Goal: Task Accomplishment & Management: Complete application form

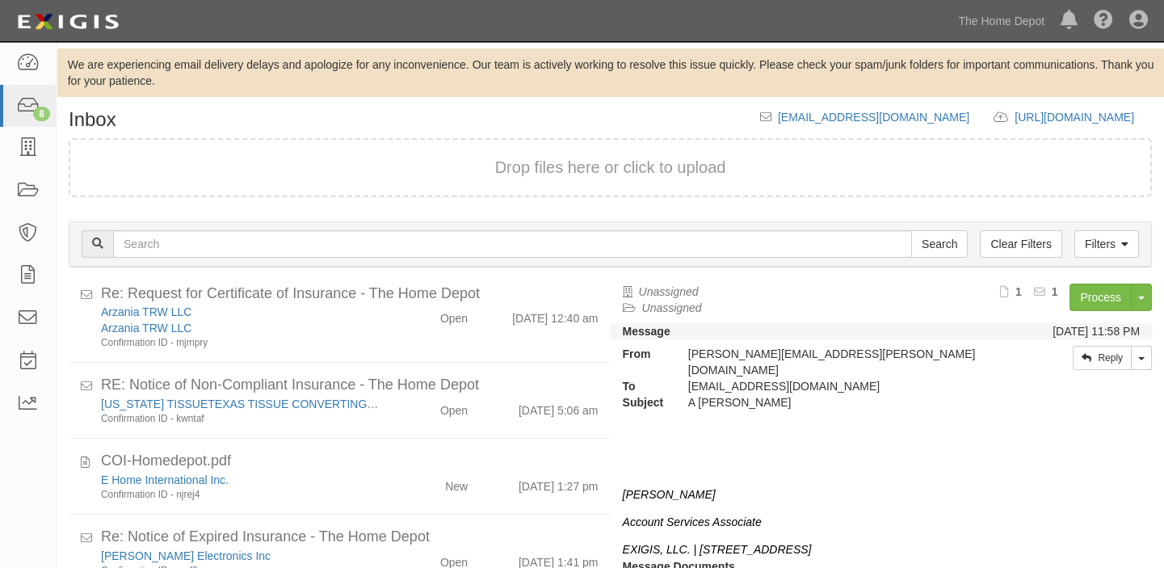
scroll to position [67, 0]
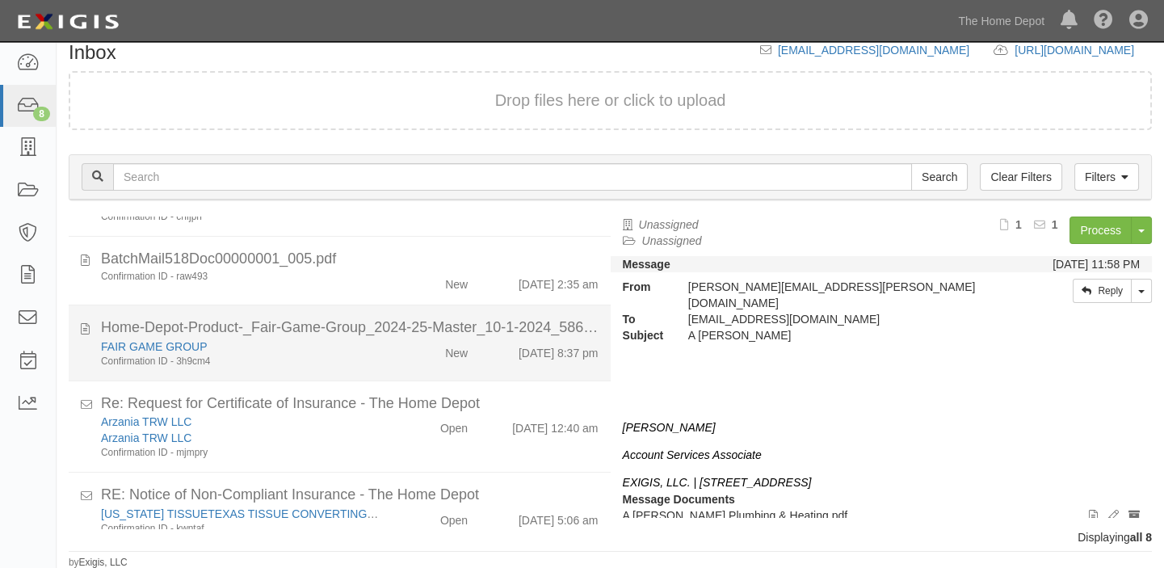
scroll to position [220, 0]
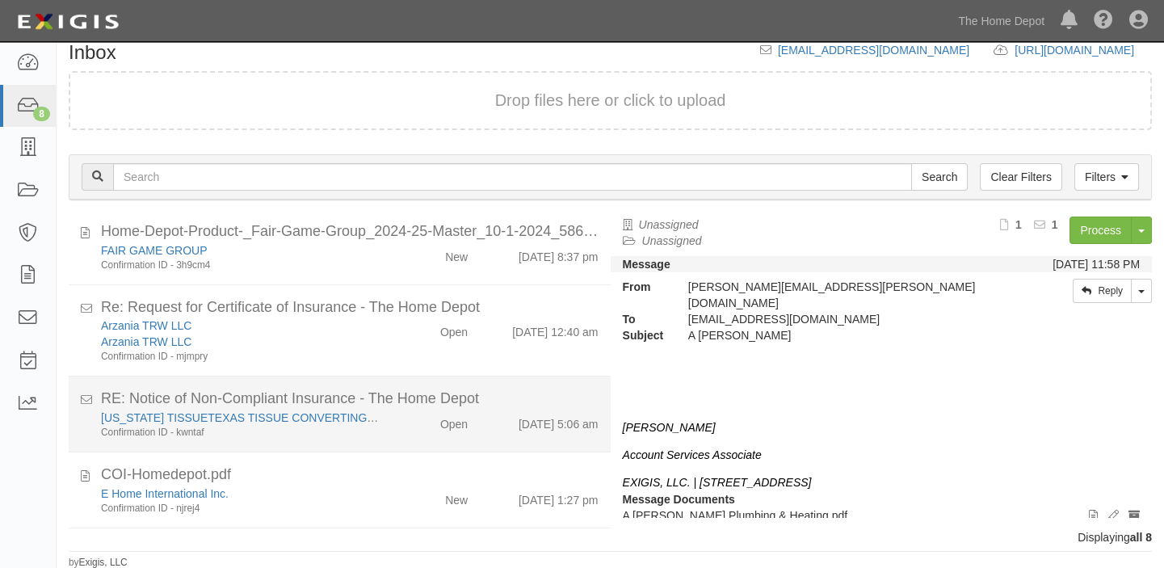
click at [428, 474] on div "COI-Homedepot.pdf" at bounding box center [350, 475] width 498 height 21
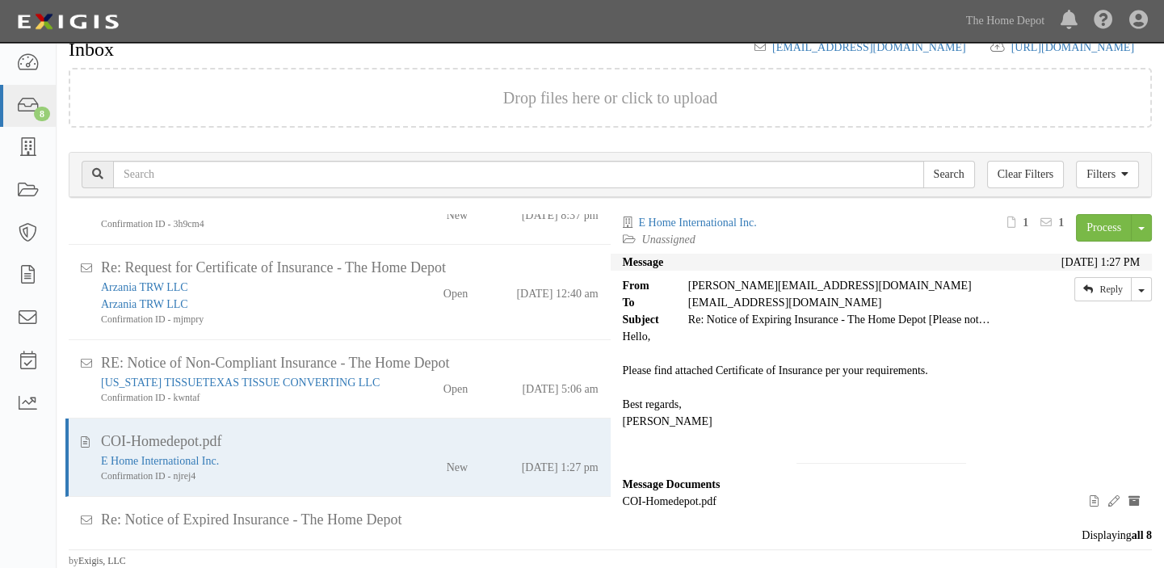
scroll to position [313, 0]
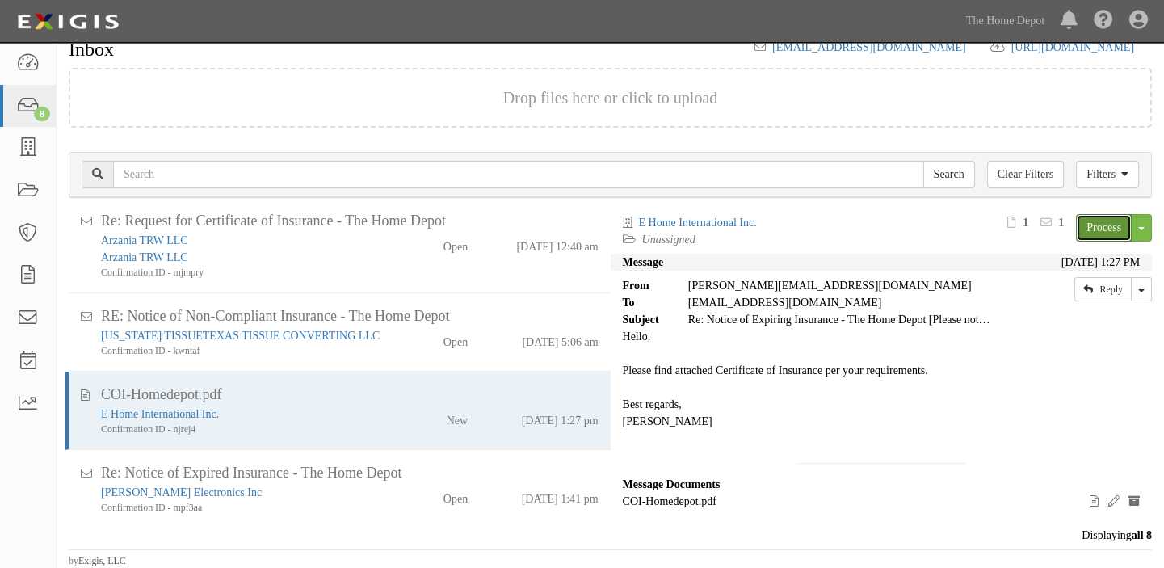
click at [1111, 228] on link "Process" at bounding box center [1104, 227] width 56 height 27
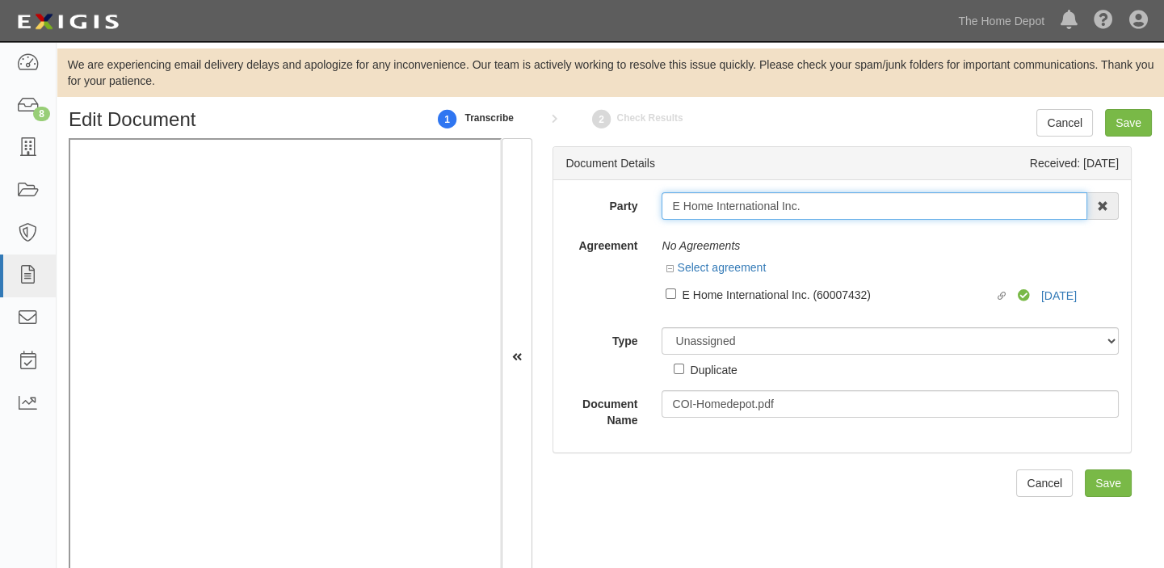
drag, startPoint x: 668, startPoint y: 208, endPoint x: 831, endPoint y: 207, distance: 163.2
click at [831, 207] on input "E Home International Inc." at bounding box center [875, 205] width 426 height 27
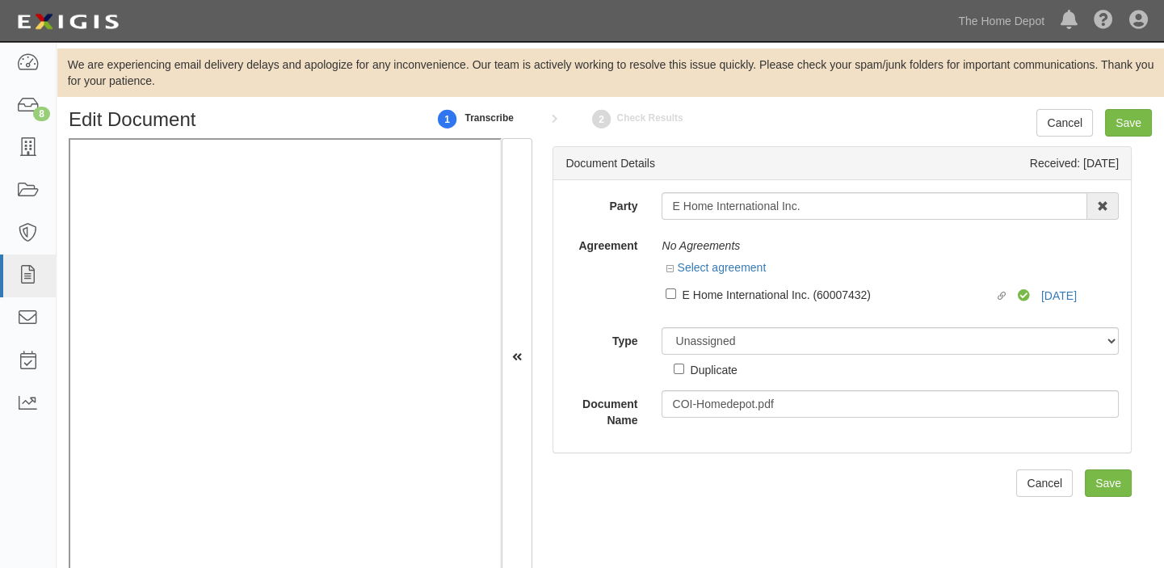
click at [757, 315] on div "Party E Home International Inc. 1000576868 Ontario Inc. 10 STRAWBERRY STREET 11…" at bounding box center [842, 310] width 553 height 236
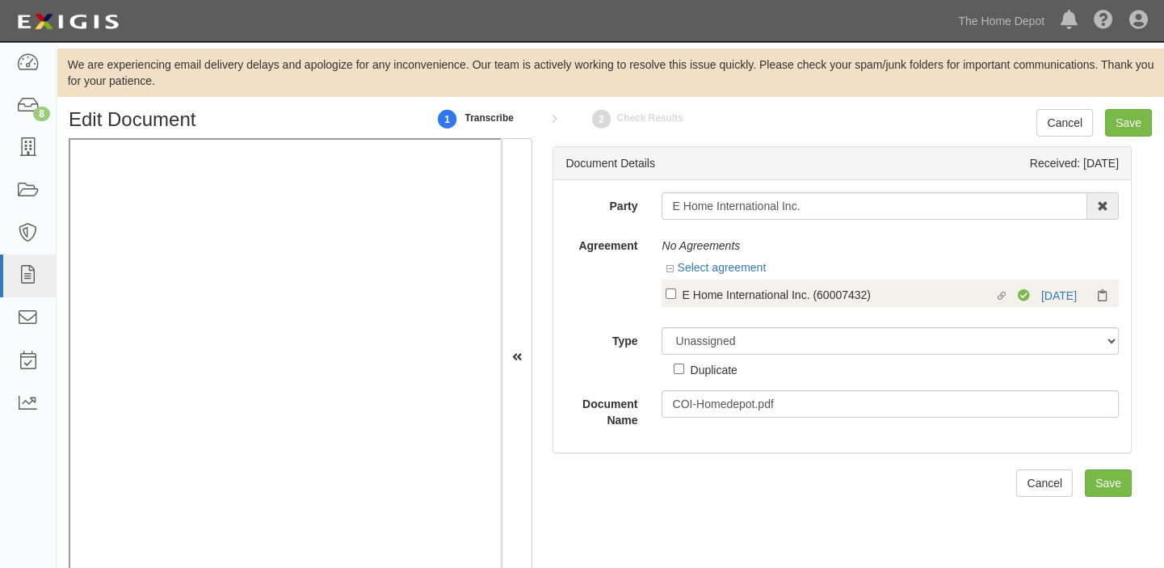
click at [775, 299] on div "E Home International Inc. (60007432)" at bounding box center [838, 294] width 312 height 18
click at [676, 299] on input "Linked agreement E Home International Inc. (60007432) Linked agreement" at bounding box center [671, 293] width 11 height 11
checkbox input "true"
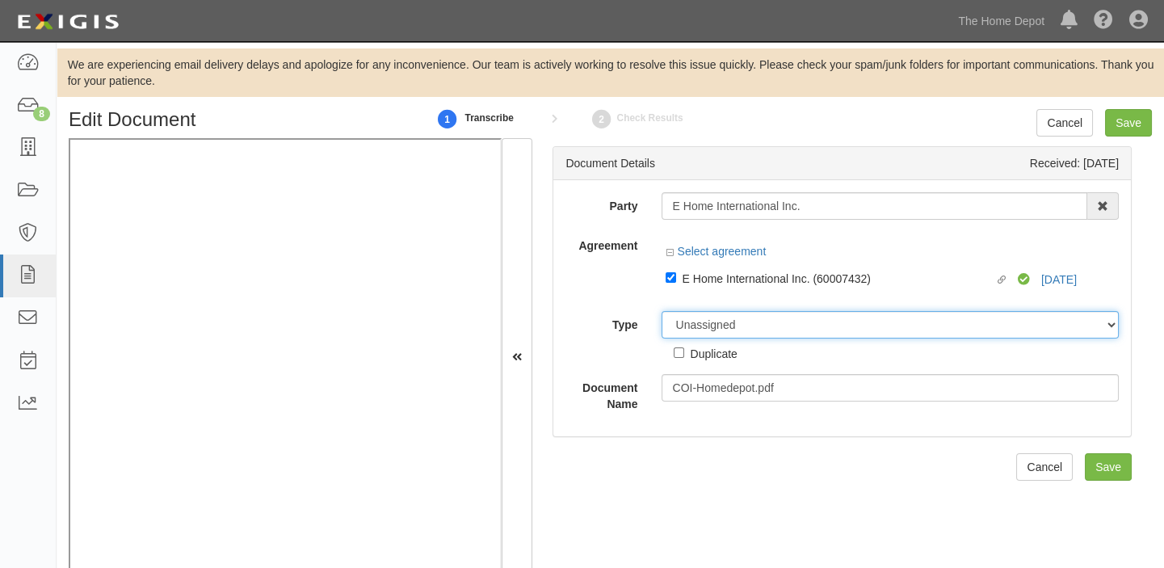
click at [758, 338] on select "Unassigned Binder Cancellation Notice Certificate Contract Endorsement Insuranc…" at bounding box center [890, 324] width 457 height 27
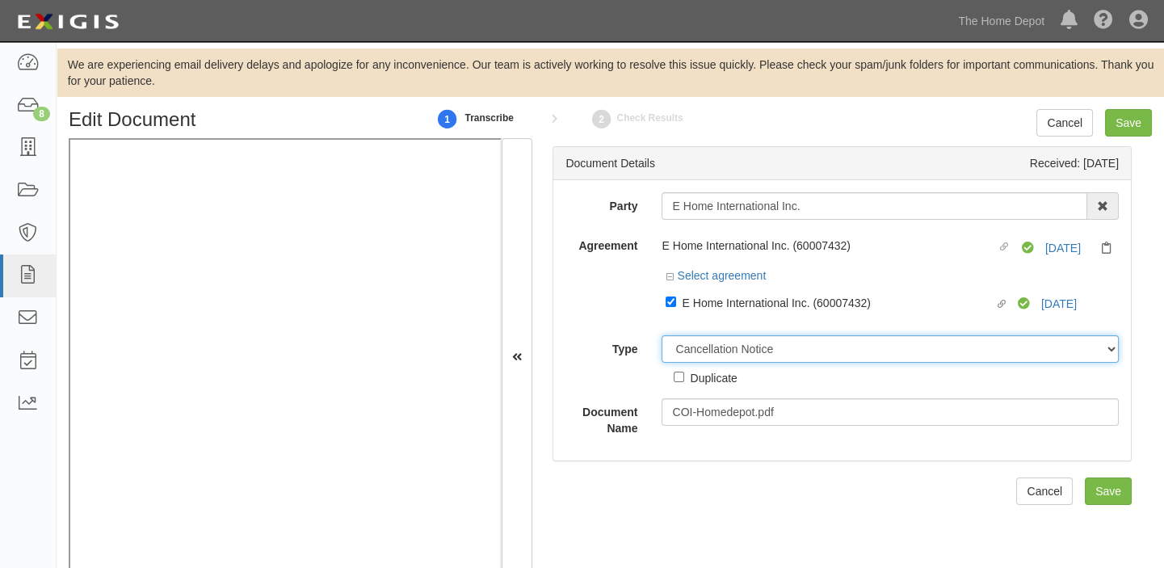
click at [662, 336] on select "Unassigned Binder Cancellation Notice Certificate Contract Endorsement Insuranc…" at bounding box center [890, 348] width 457 height 27
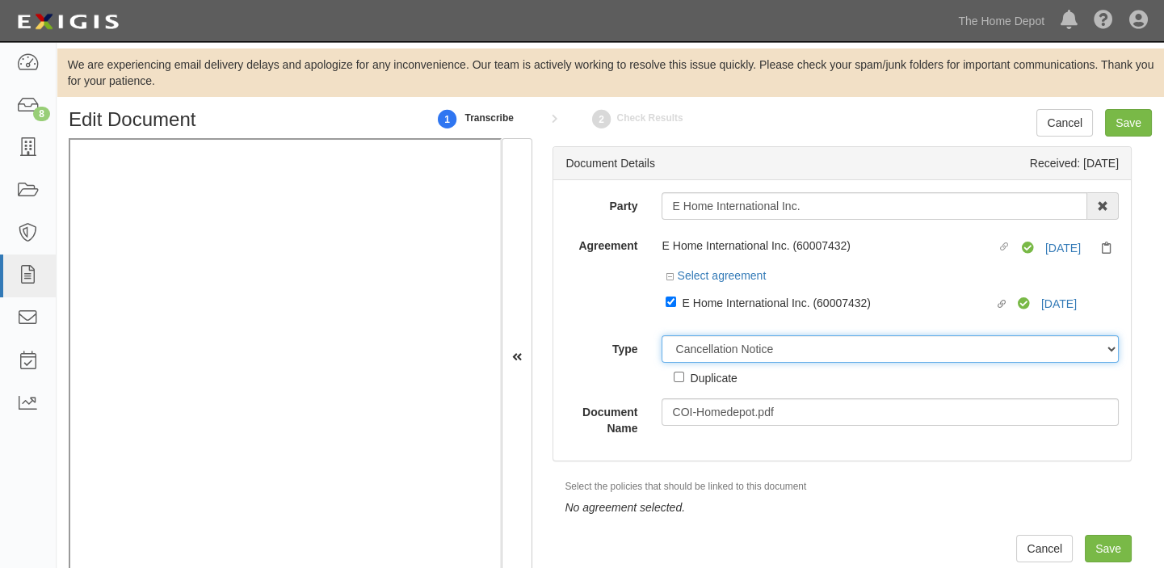
click at [744, 355] on select "Unassigned Binder Cancellation Notice Certificate Contract Endorsement Insuranc…" at bounding box center [890, 348] width 457 height 27
select select "CertificateDetail"
click at [662, 336] on select "Unassigned Binder Cancellation Notice Certificate Contract Endorsement Insuranc…" at bounding box center [890, 348] width 457 height 27
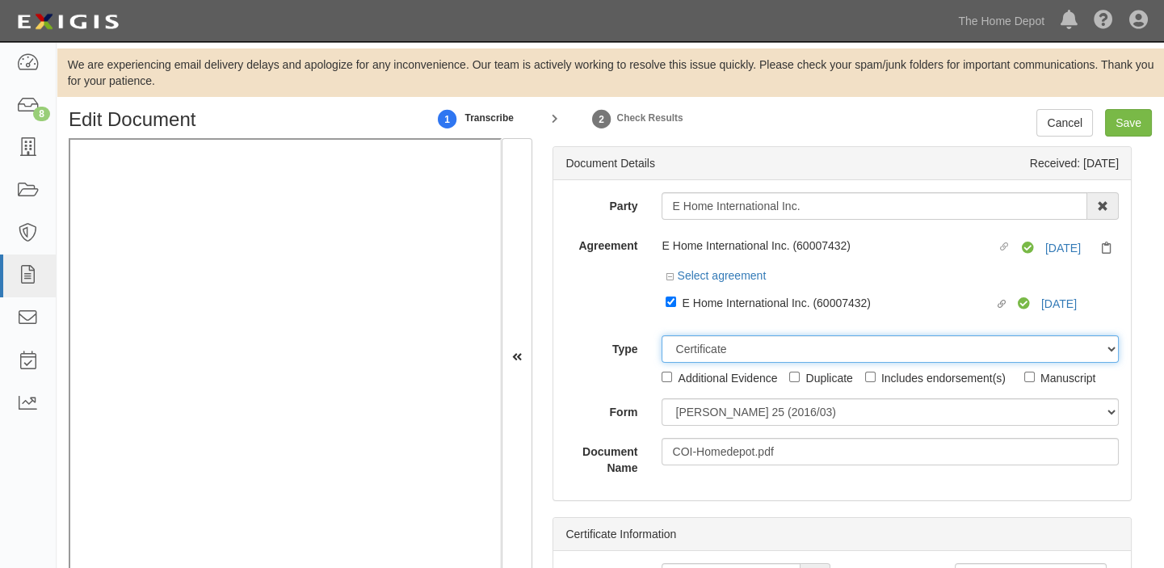
scroll to position [32, 0]
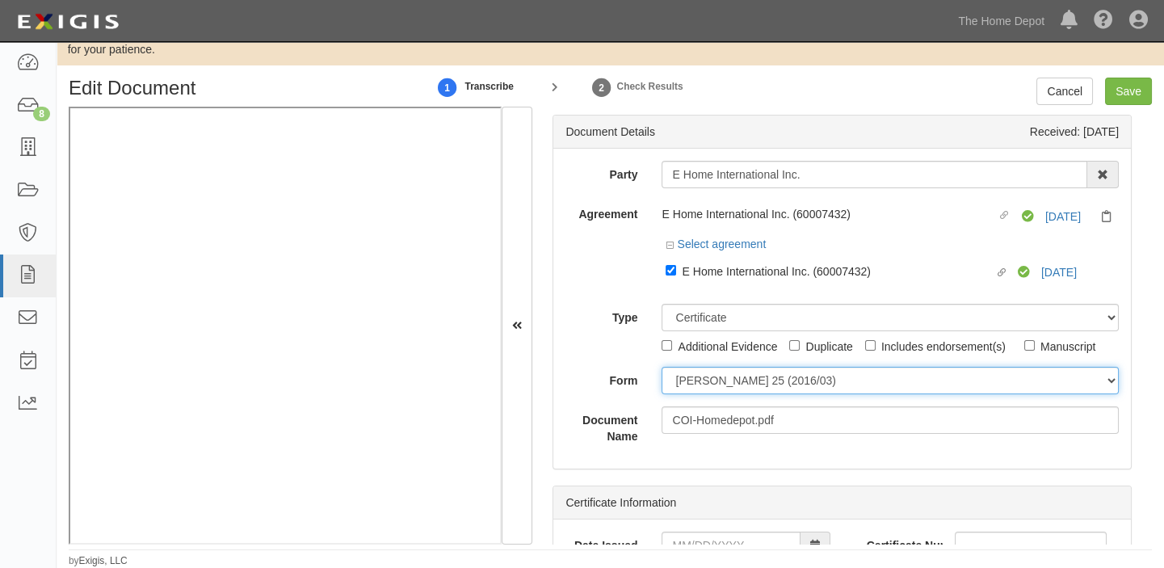
click at [706, 388] on select "ACORD 25 (2016/03) ACORD 101 ACORD 855 NY (2014/05) General" at bounding box center [890, 380] width 457 height 27
select select "GeneralFormDetail"
click at [662, 367] on select "ACORD 25 (2016/03) ACORD 101 ACORD 855 NY (2014/05) General" at bounding box center [890, 380] width 457 height 27
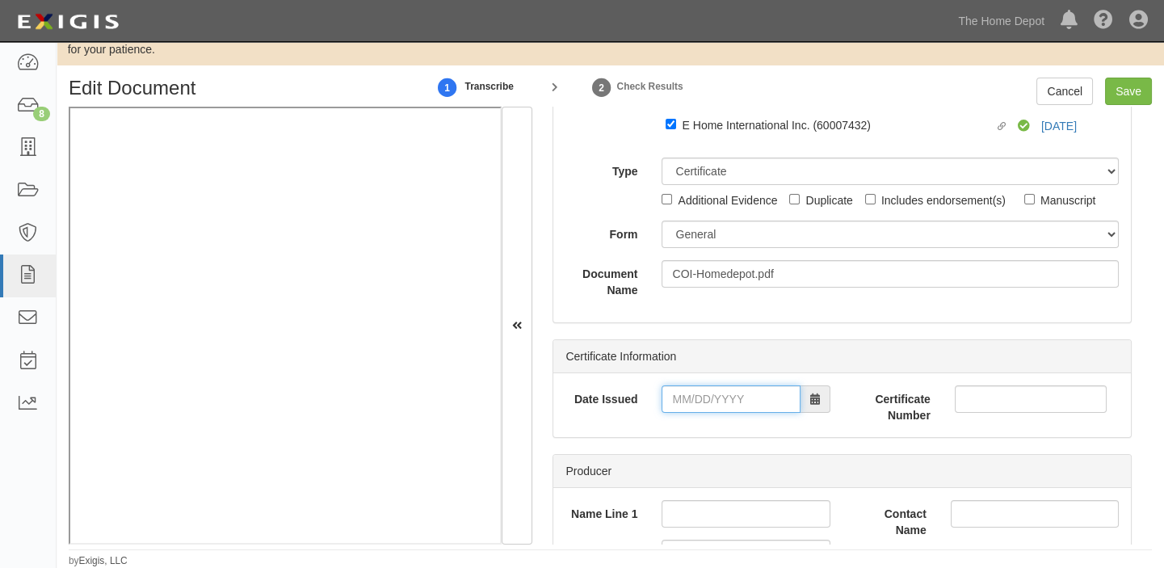
click at [721, 403] on input "Date Issued" at bounding box center [731, 398] width 138 height 27
click at [721, 395] on input "Date Issued" at bounding box center [731, 398] width 138 height 27
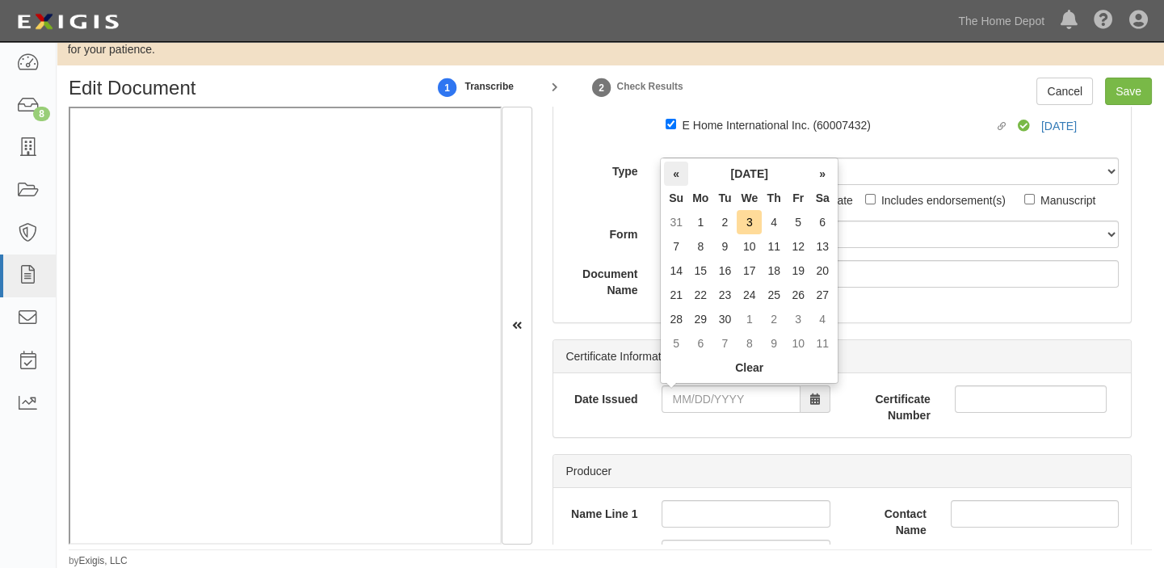
click at [671, 170] on th "«" at bounding box center [676, 174] width 24 height 24
click at [696, 325] on td "25" at bounding box center [700, 319] width 24 height 24
type input "08/25/2025"
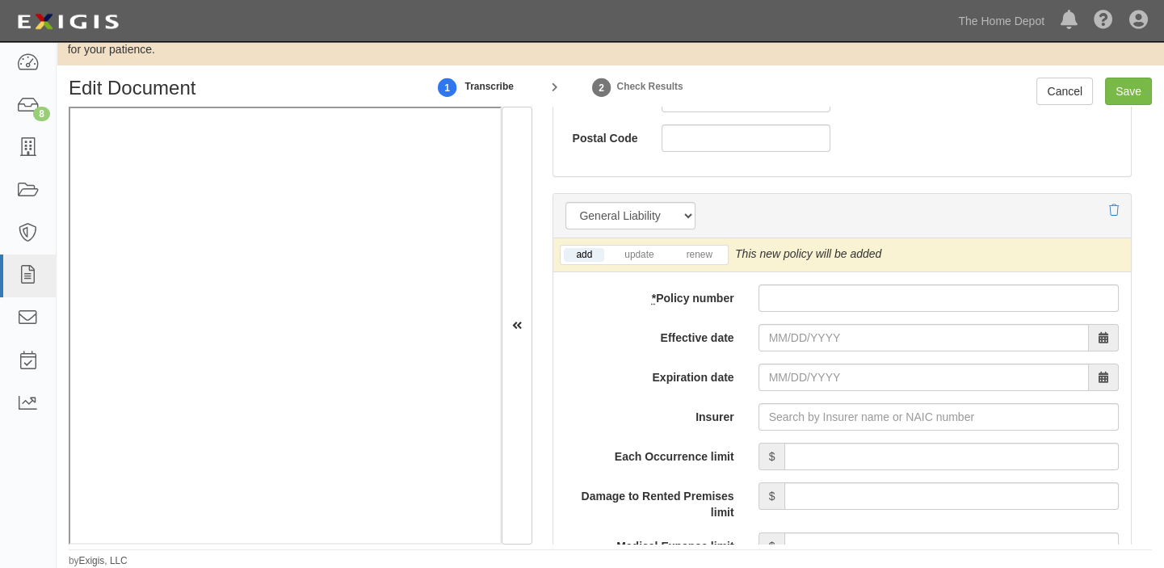
scroll to position [1175, 0]
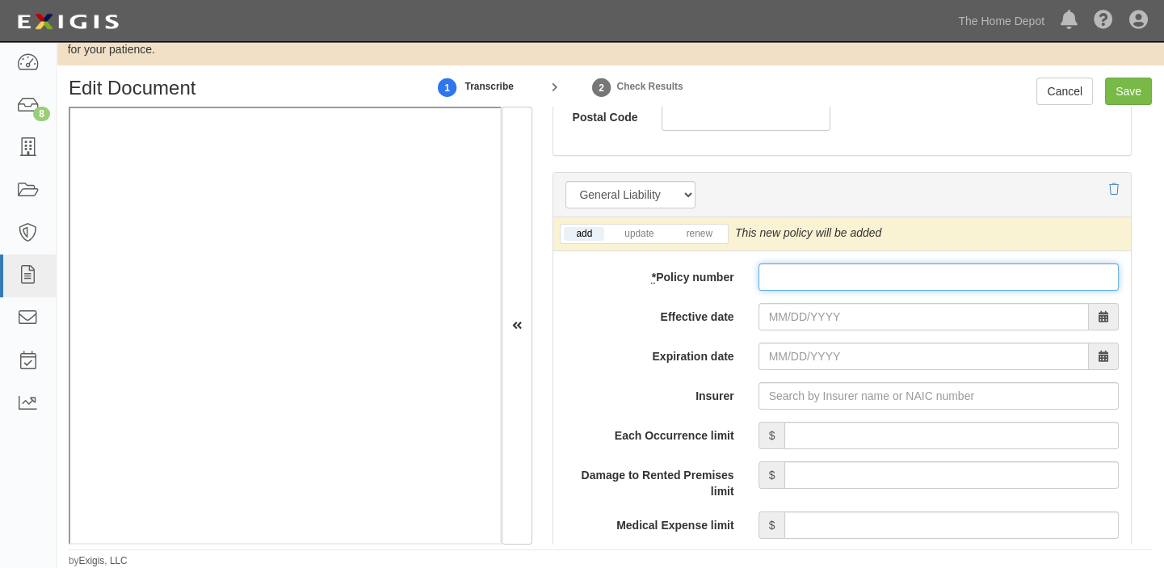
click at [773, 267] on input "* Policy number" at bounding box center [939, 276] width 360 height 27
paste input "14176006800 063538149"
type input "14176006800 063538149"
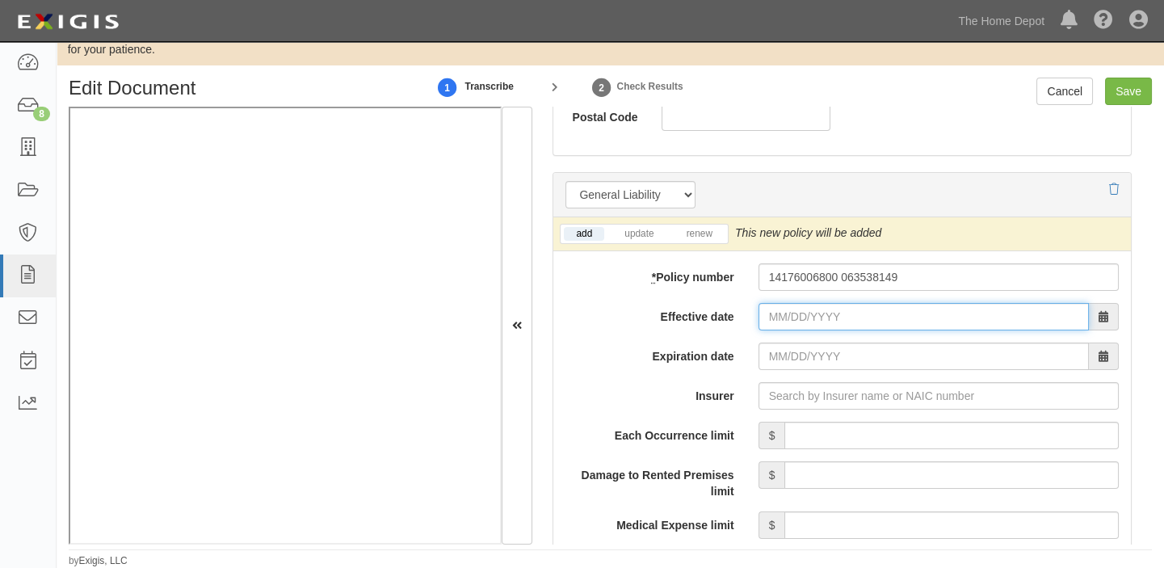
click at [788, 312] on input "Effective date" at bounding box center [924, 316] width 330 height 27
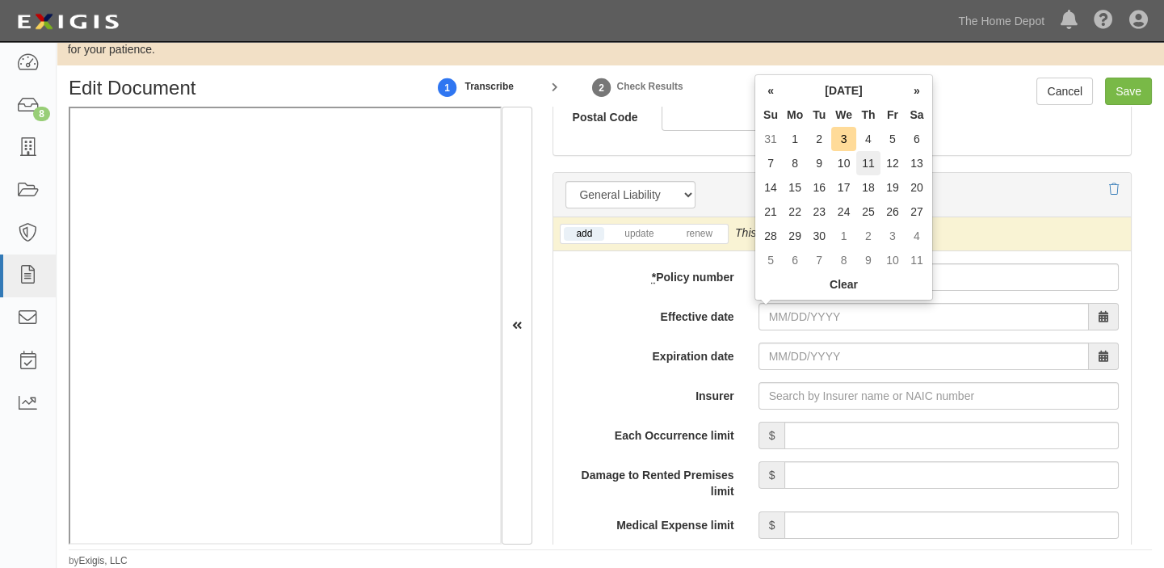
click at [868, 163] on td "11" at bounding box center [868, 163] width 24 height 24
type input "09/11/2025"
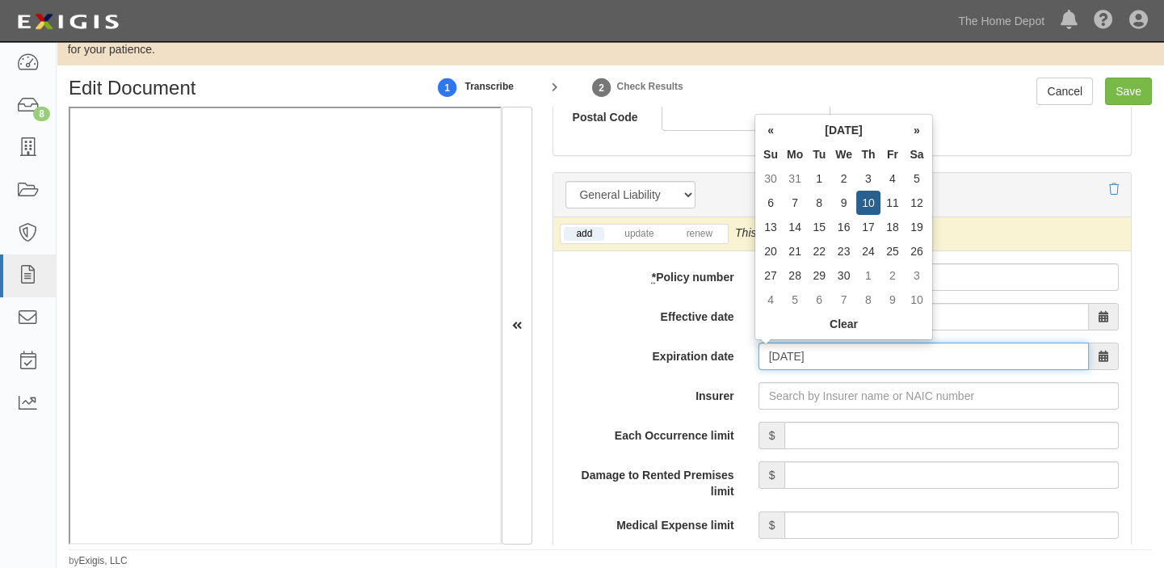
click at [775, 364] on input "09/11/2026" at bounding box center [924, 356] width 330 height 27
click at [863, 209] on td "10" at bounding box center [868, 203] width 24 height 24
type input "09/10/2026"
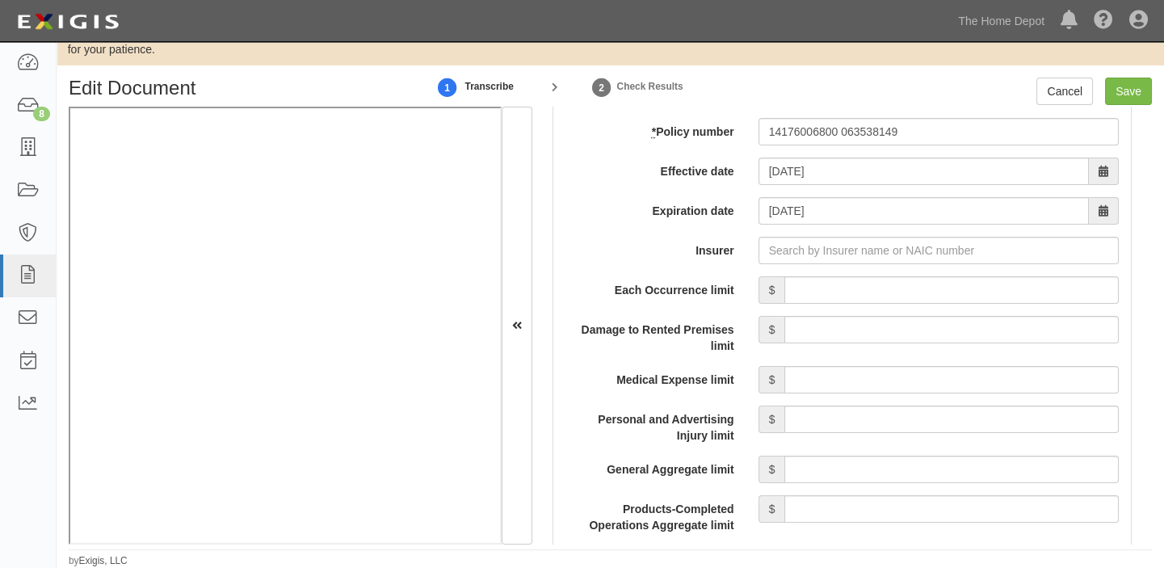
scroll to position [1322, 0]
click at [897, 292] on input "Each Occurrence limit" at bounding box center [951, 288] width 334 height 27
type input "10,000,000"
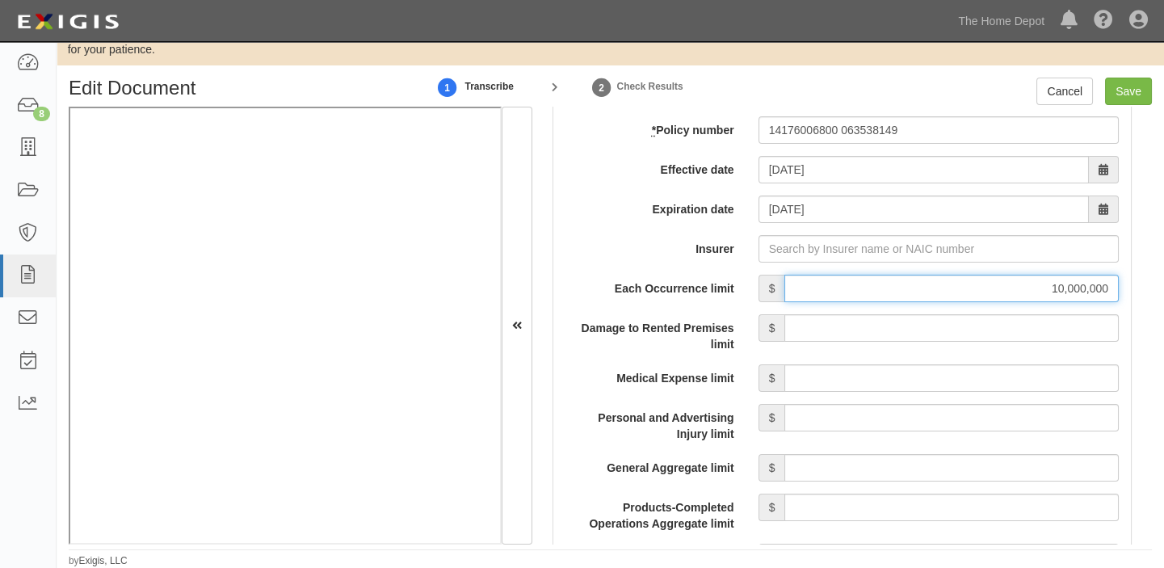
scroll to position [1395, 0]
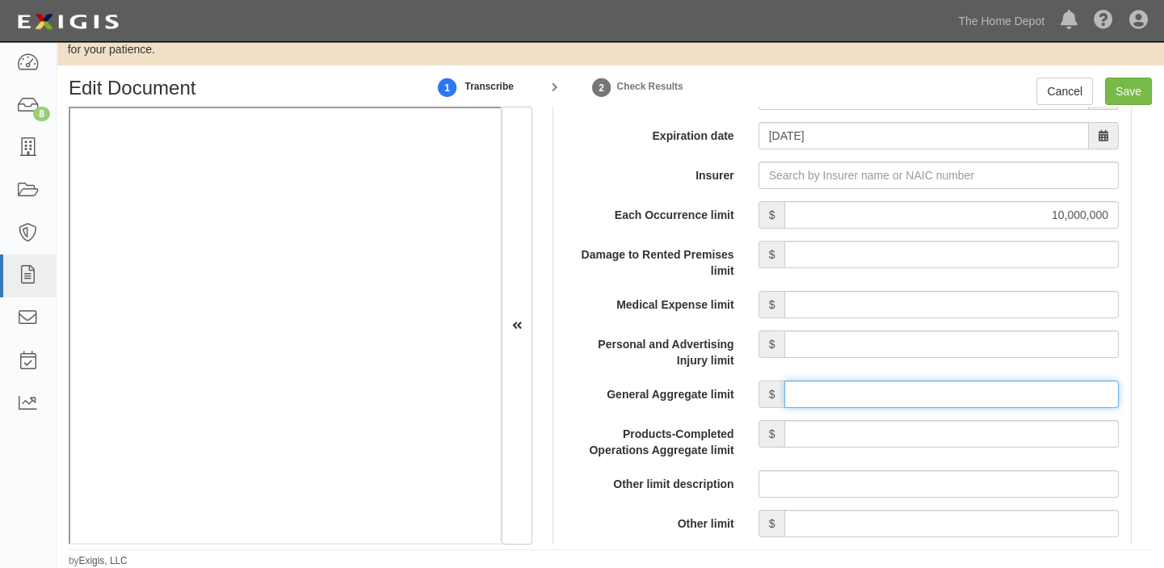
click at [900, 384] on input "General Aggregate limit" at bounding box center [951, 394] width 334 height 27
type input "10"
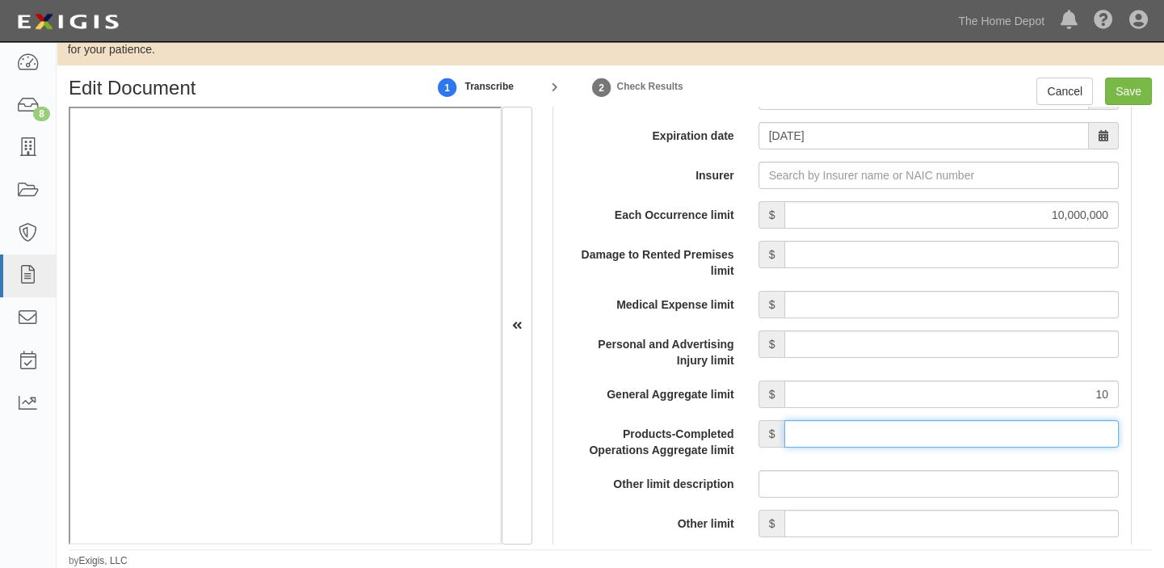
click at [906, 439] on input "Products-Completed Operations Aggregate limit" at bounding box center [951, 433] width 334 height 27
type input "10,000,000"
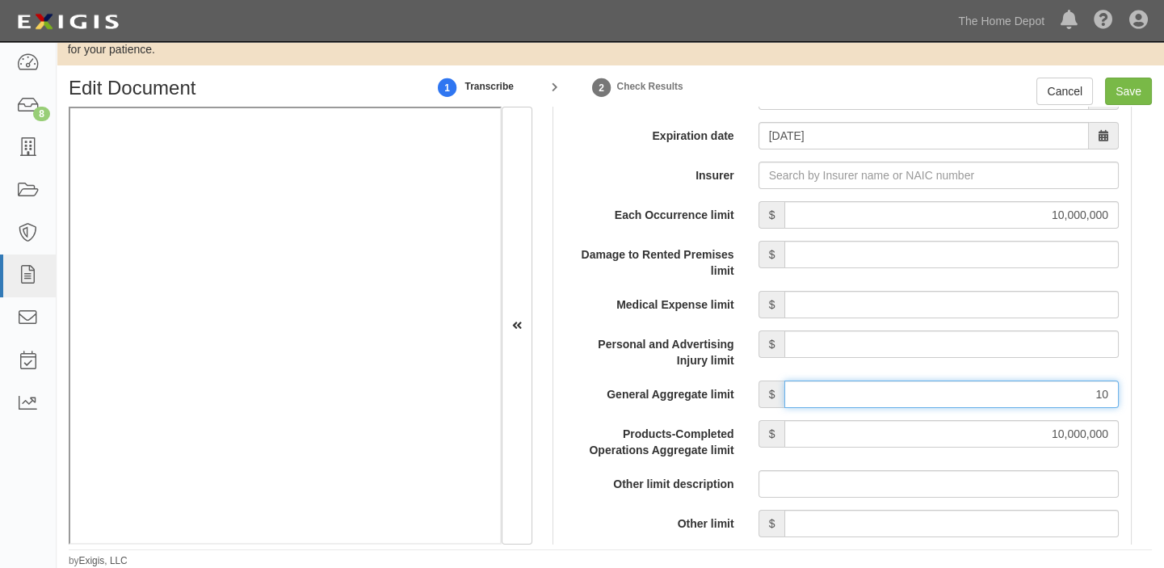
drag, startPoint x: 1018, startPoint y: 395, endPoint x: 1173, endPoint y: 378, distance: 156.0
click at [1163, 378] on html "Toggle navigation Dashboard 8 Inbox Parties Agreements Coverages Documents Mess…" at bounding box center [582, 267] width 1164 height 599
type input "10,000,000"
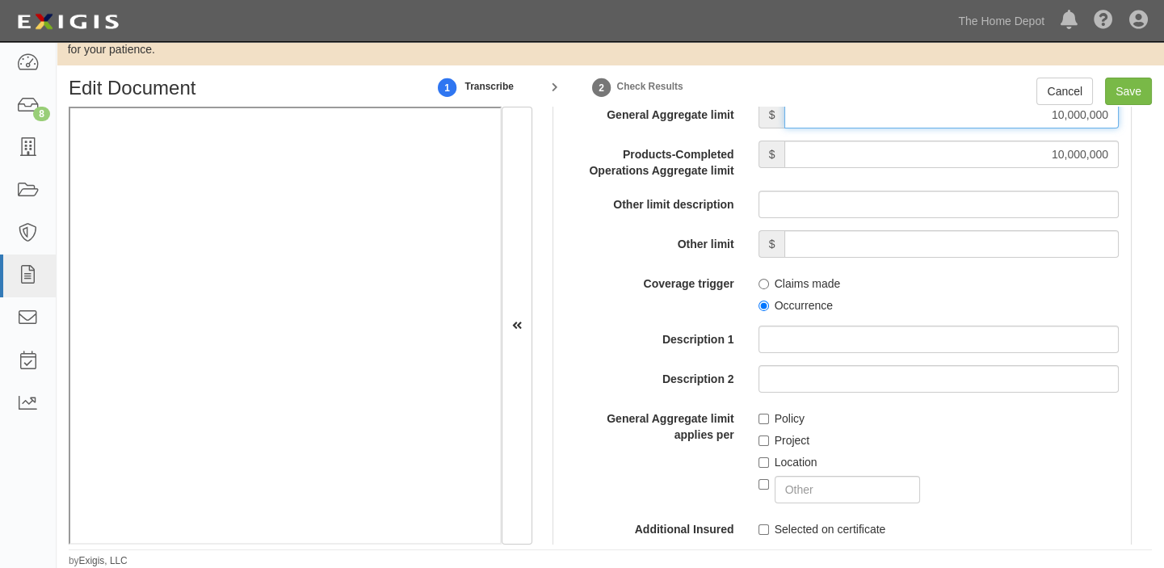
scroll to position [1688, 0]
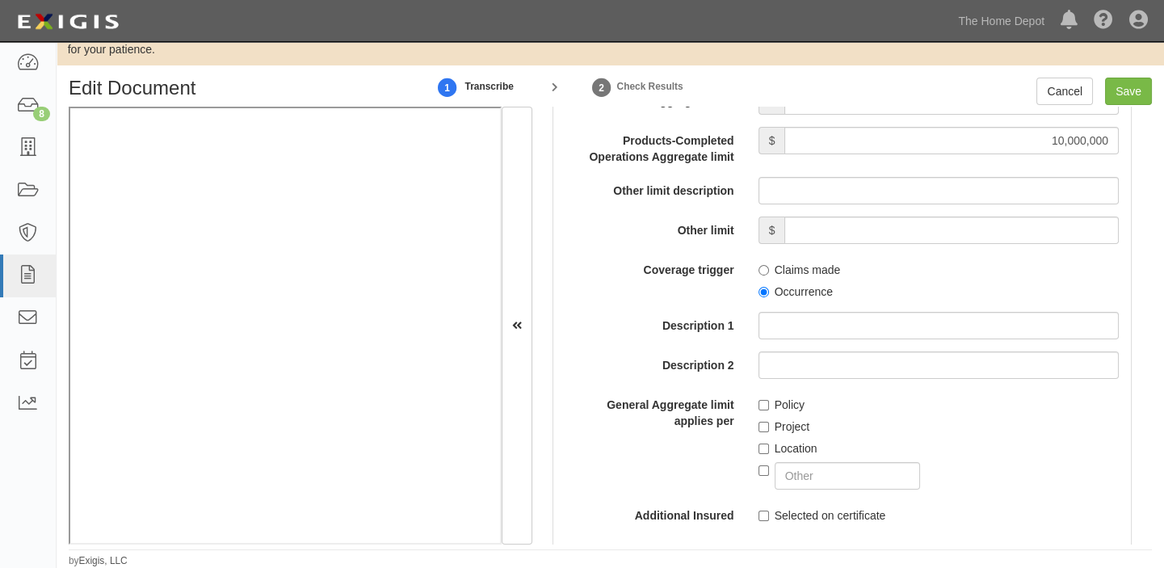
click at [793, 293] on label "Occurrence" at bounding box center [796, 292] width 74 height 16
click at [769, 293] on input "Occurrence" at bounding box center [764, 292] width 11 height 11
radio input "true"
click at [825, 489] on div "Each Occurrence limit $ 10,000,000 Damage to Rented Premises limit $ Medical Ex…" at bounding box center [842, 307] width 553 height 799
drag, startPoint x: 825, startPoint y: 473, endPoint x: 826, endPoint y: 461, distance: 11.3
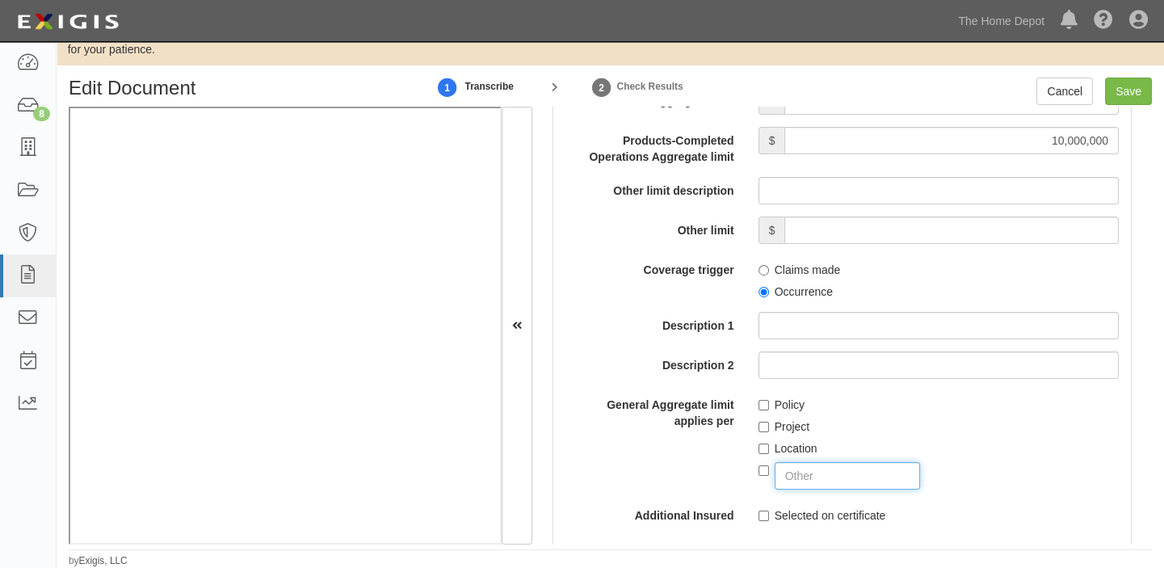
click at [825, 473] on input "text" at bounding box center [848, 475] width 146 height 27
type input "DESIGNATED FORM VENDORS COVERAGE"
checkbox input "true"
click at [1116, 93] on input "Save" at bounding box center [1128, 91] width 47 height 27
type input "10000000"
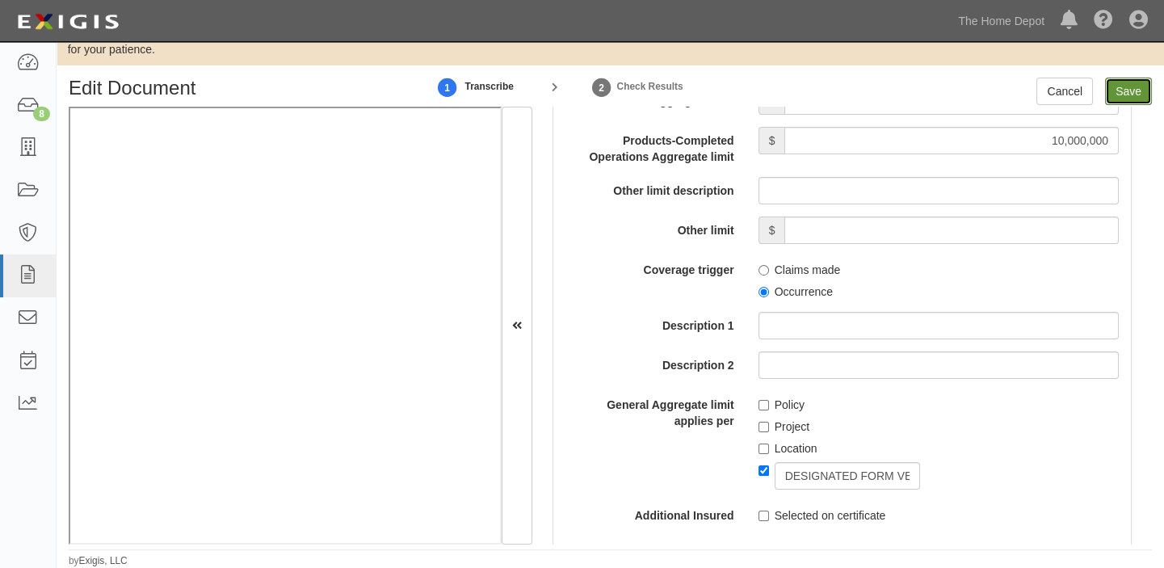
type input "10000000"
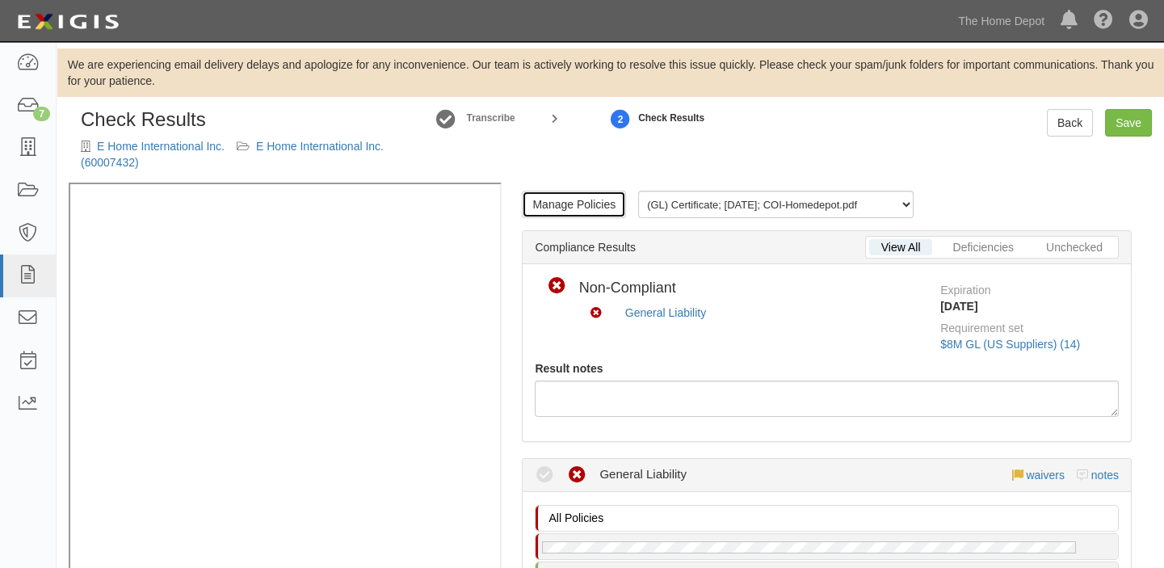
click at [607, 212] on link "Manage Policies" at bounding box center [574, 204] width 104 height 27
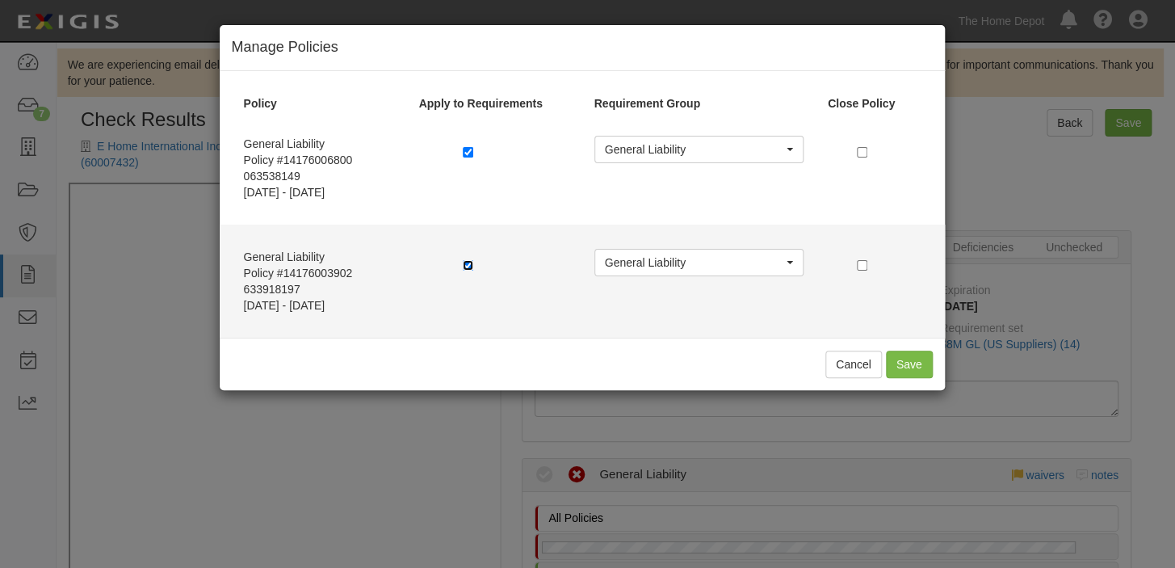
click at [469, 263] on input "checkbox" at bounding box center [468, 265] width 11 height 11
checkbox input "false"
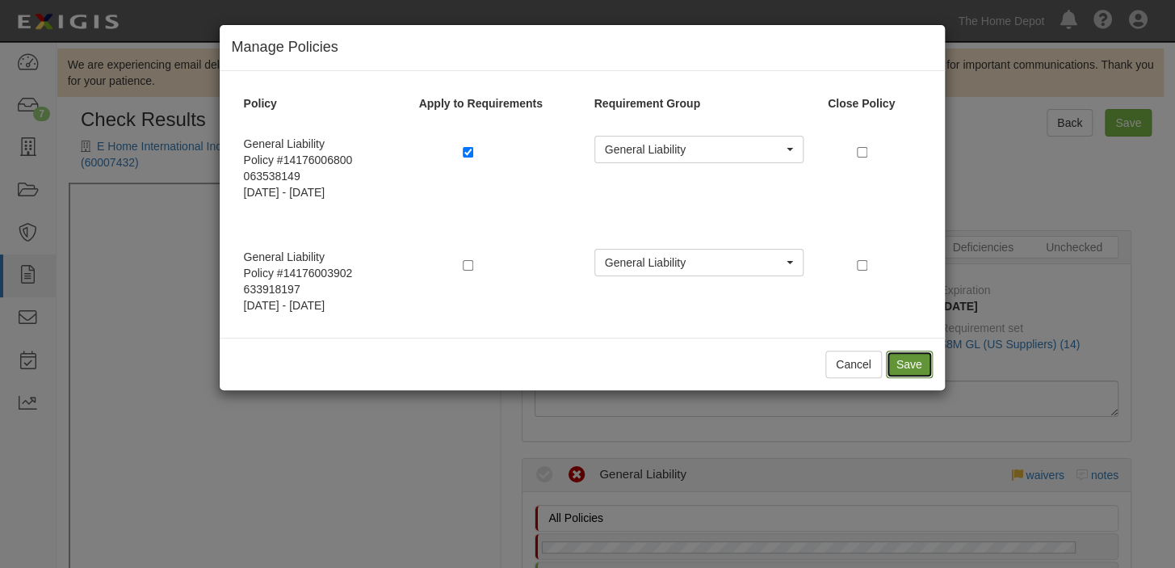
click at [908, 356] on button "Save" at bounding box center [909, 364] width 47 height 27
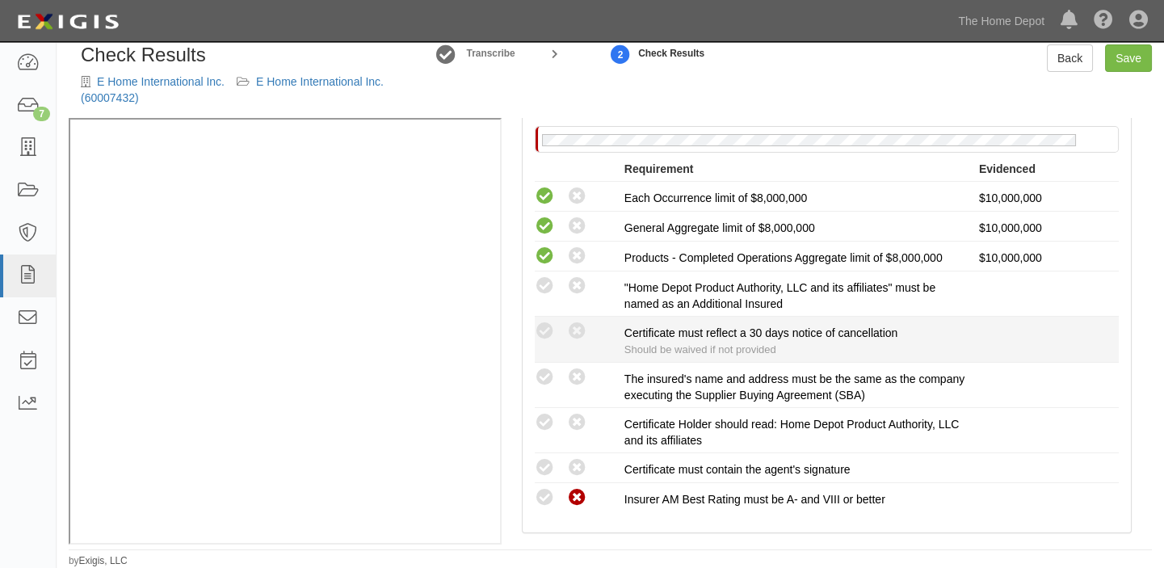
scroll to position [440, 0]
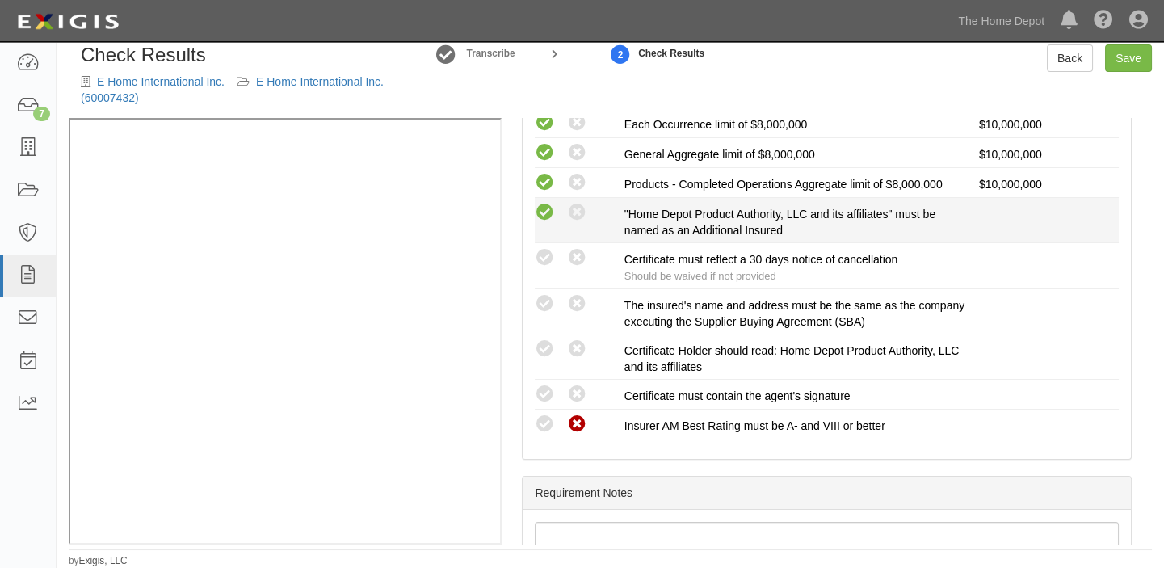
click at [547, 215] on icon at bounding box center [545, 213] width 20 height 20
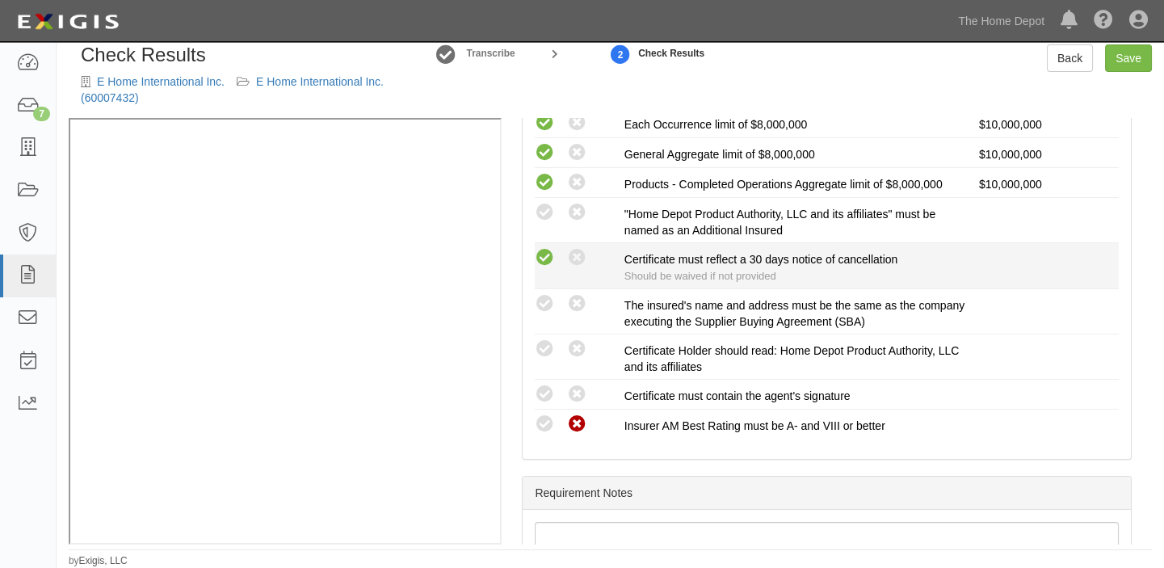
radio input "true"
click at [548, 265] on icon at bounding box center [545, 258] width 20 height 20
radio input "true"
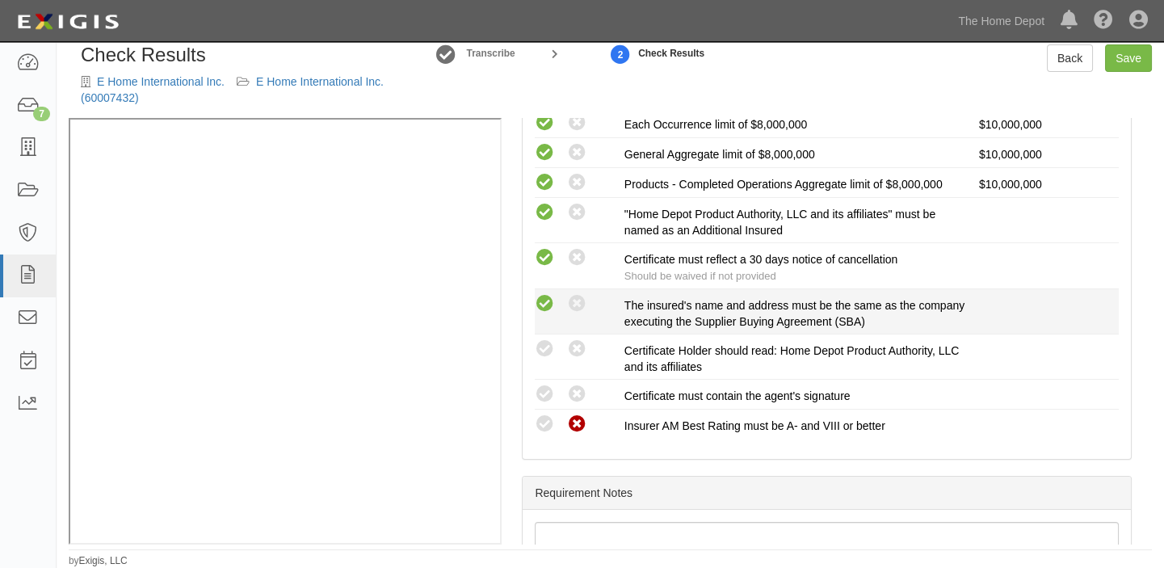
click at [549, 301] on icon at bounding box center [545, 304] width 20 height 20
radio input "true"
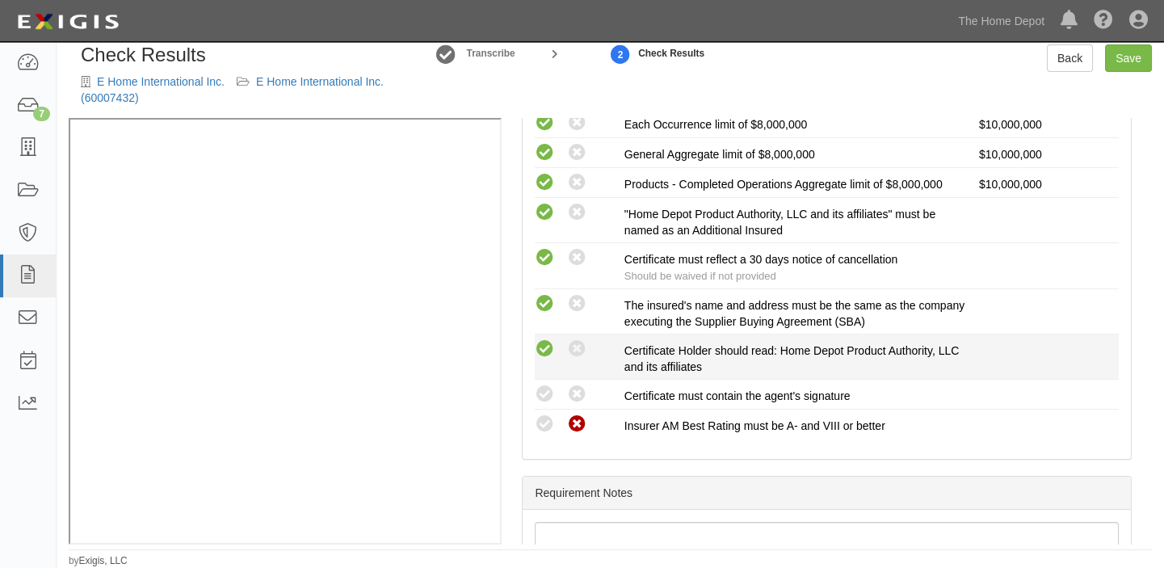
click at [549, 339] on icon at bounding box center [545, 349] width 20 height 20
radio input "true"
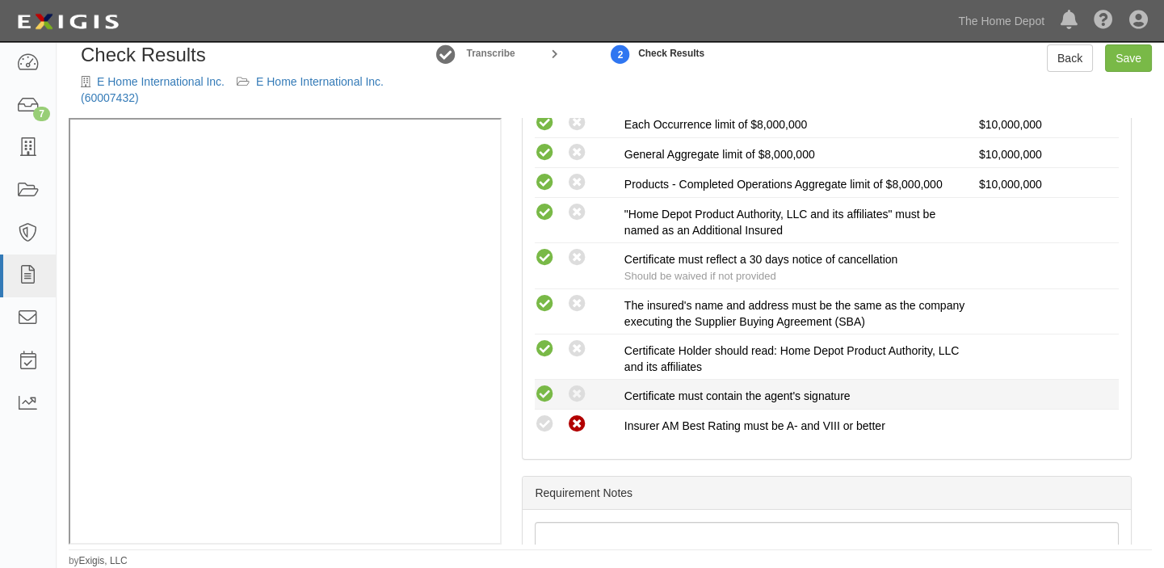
click at [544, 385] on icon at bounding box center [545, 395] width 20 height 20
radio input "true"
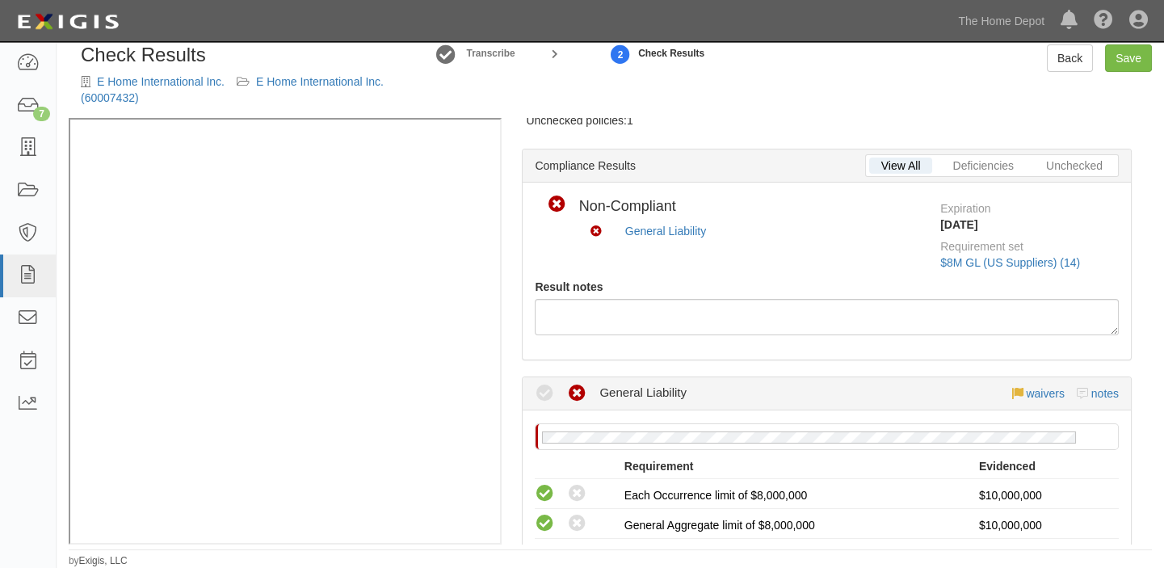
scroll to position [0, 0]
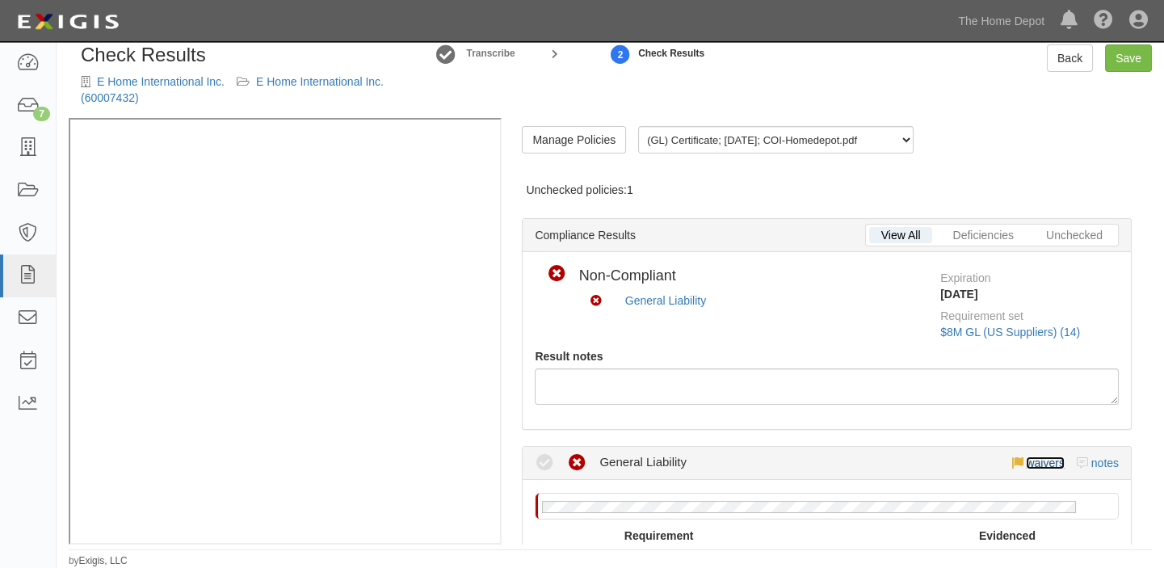
click at [1051, 461] on link "waivers" at bounding box center [1045, 462] width 38 height 13
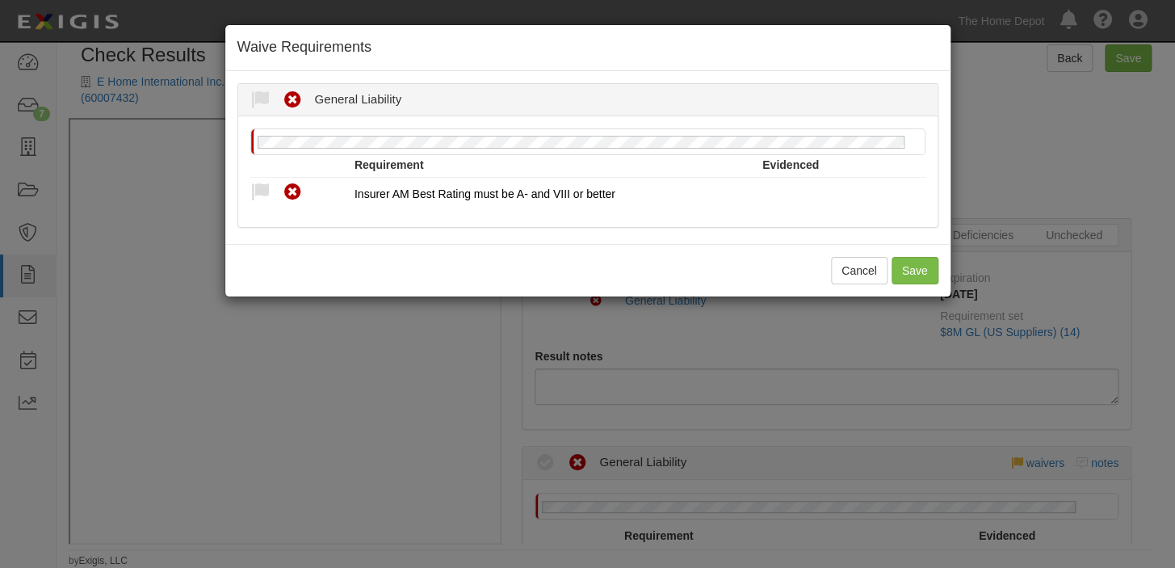
click at [258, 176] on div "Requirement Evidenced" at bounding box center [587, 167] width 675 height 21
click at [259, 189] on icon at bounding box center [260, 193] width 20 height 20
radio input "true"
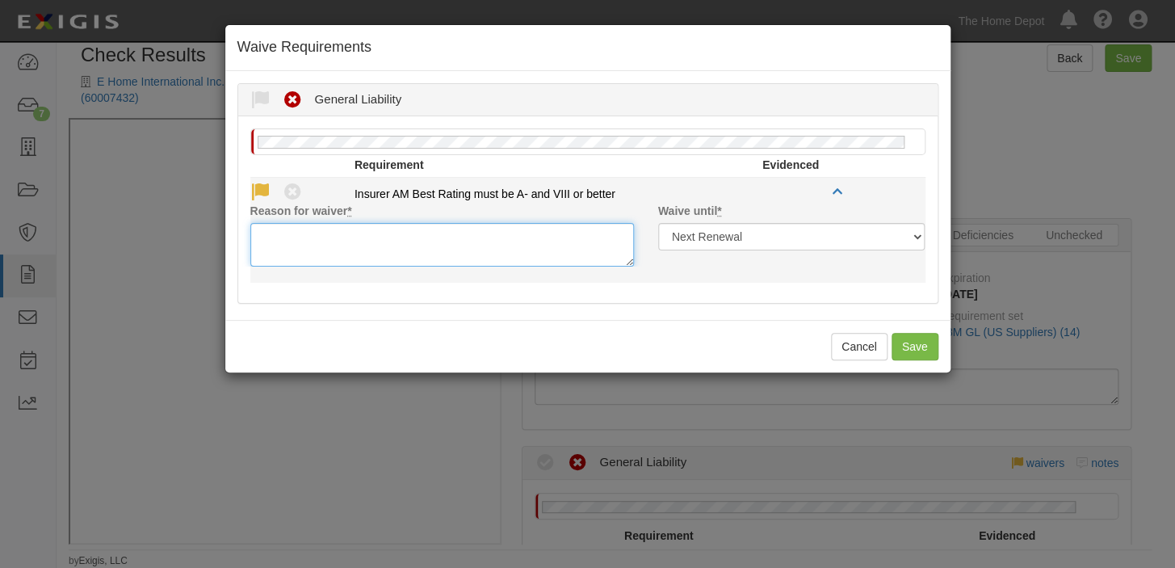
click at [280, 240] on textarea "Reason for waiver *" at bounding box center [442, 245] width 384 height 44
paste textarea "Ping An Property & Casualty Insurance Company Of ChinaLtd."
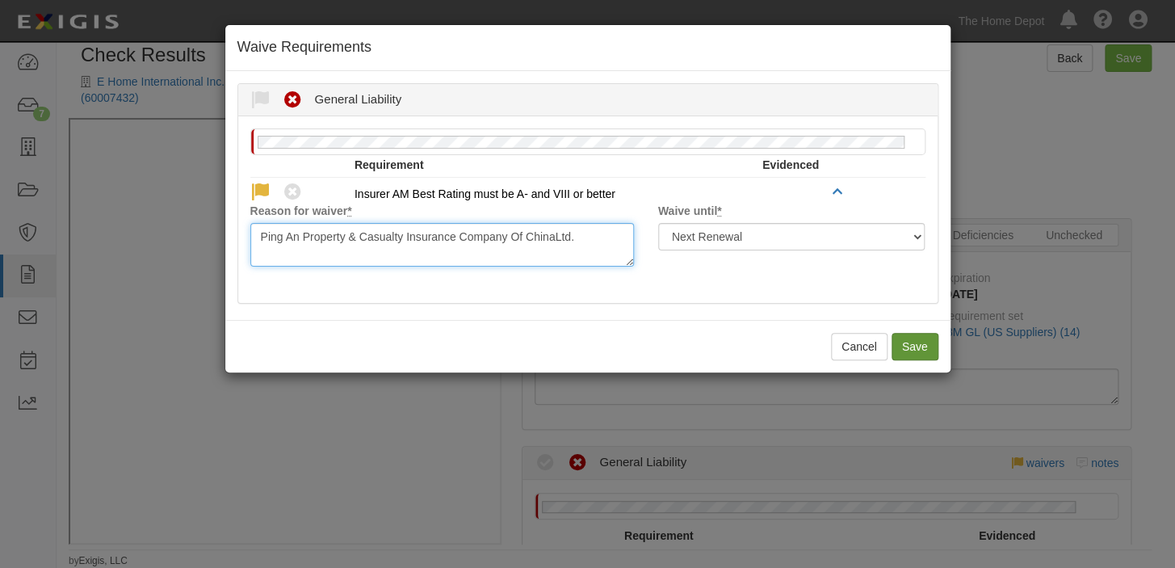
type textarea "Ping An Property & Casualty Insurance Company Of ChinaLtd."
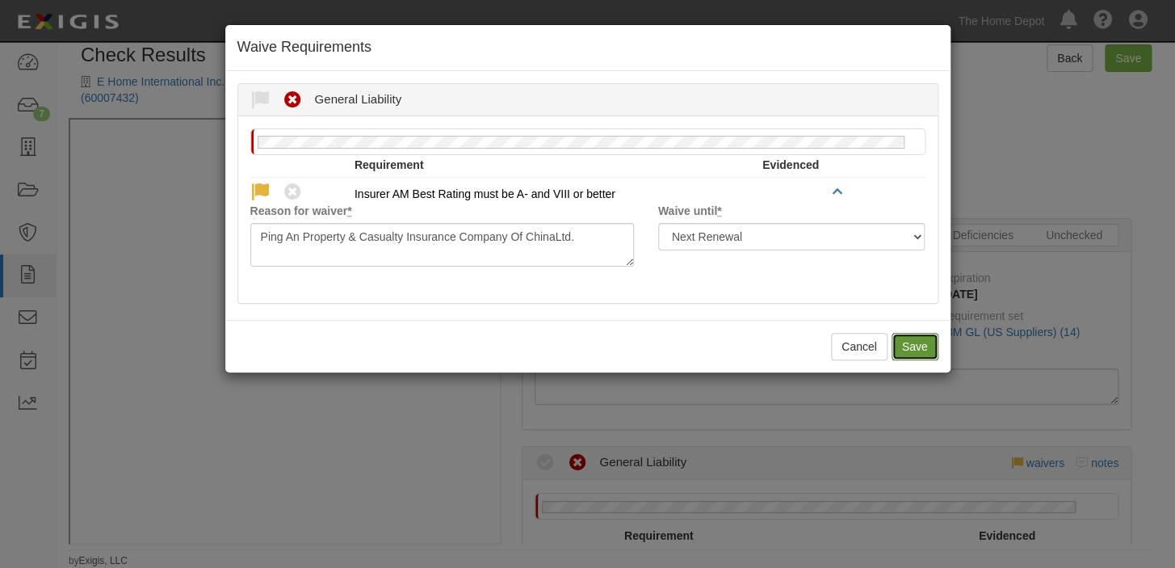
click at [920, 341] on button "Save" at bounding box center [915, 346] width 47 height 27
radio input "true"
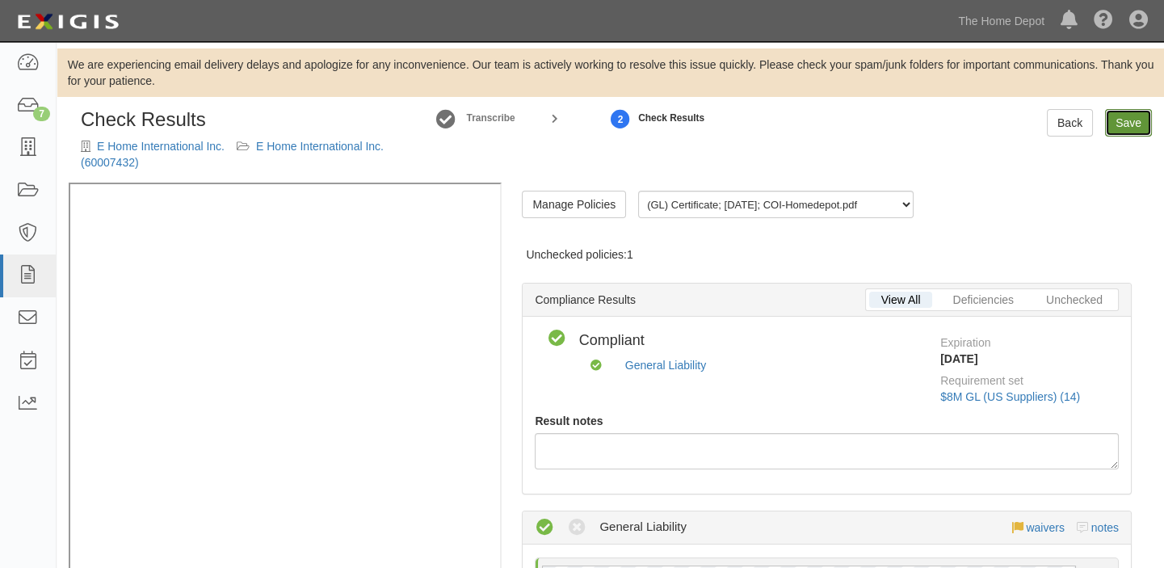
click at [1118, 128] on link "Save" at bounding box center [1128, 122] width 47 height 27
radio input "true"
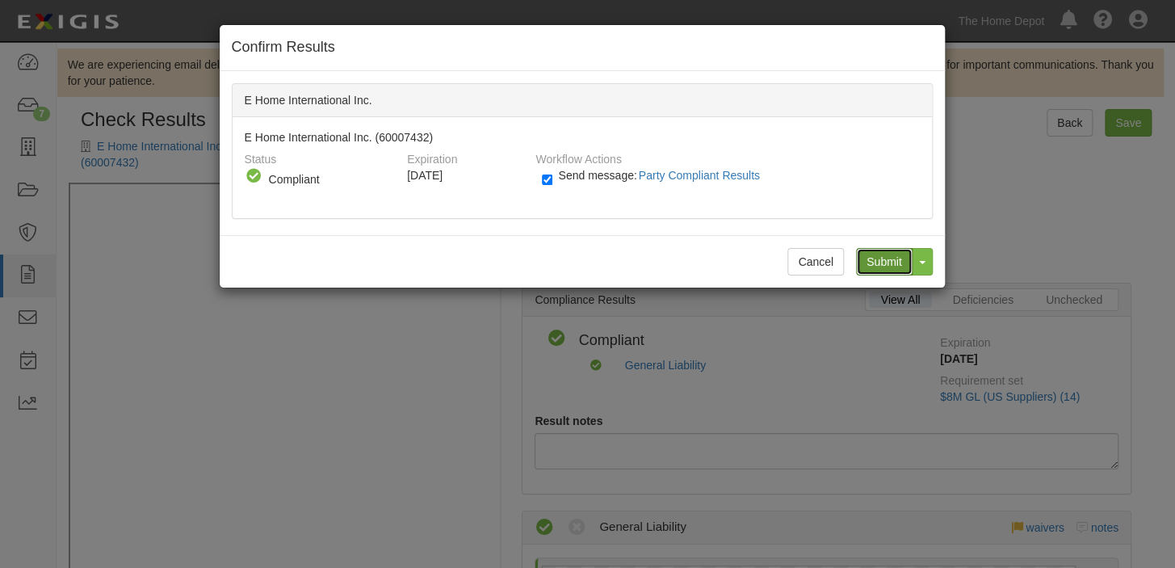
click at [888, 263] on input "Submit" at bounding box center [884, 261] width 57 height 27
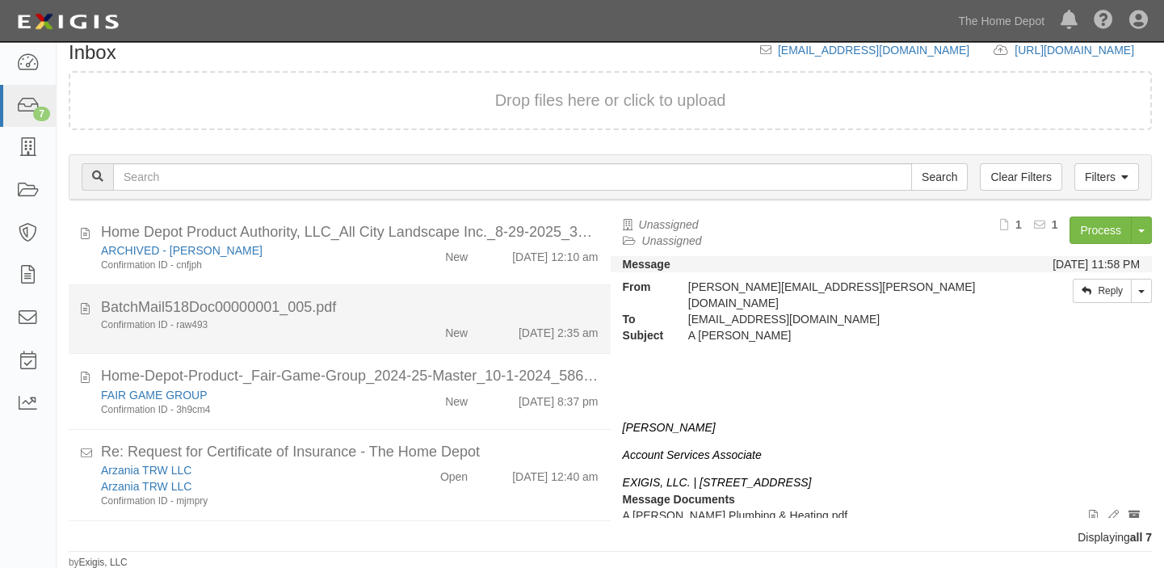
scroll to position [225, 0]
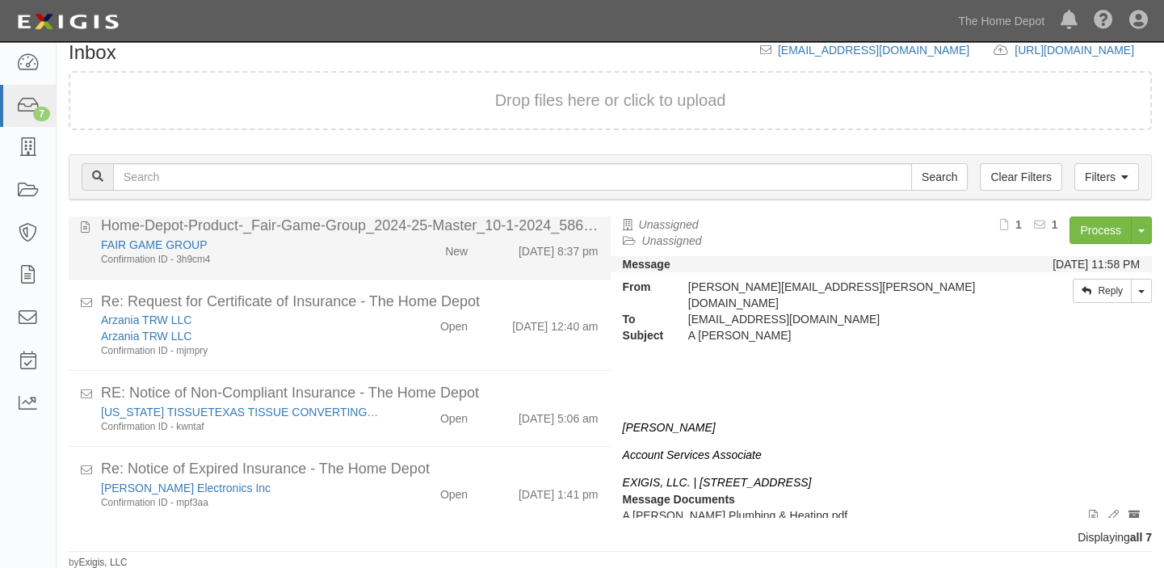
click at [381, 251] on div "FAIR GAME GROUP Confirmation ID - 3h9cm4" at bounding box center [241, 252] width 305 height 30
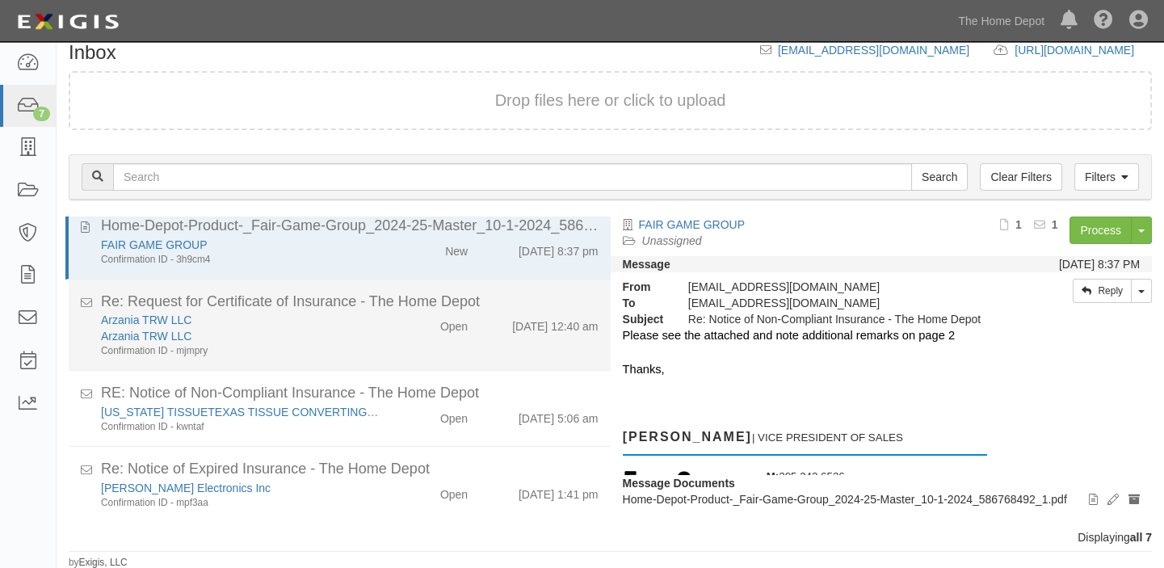
scroll to position [78, 0]
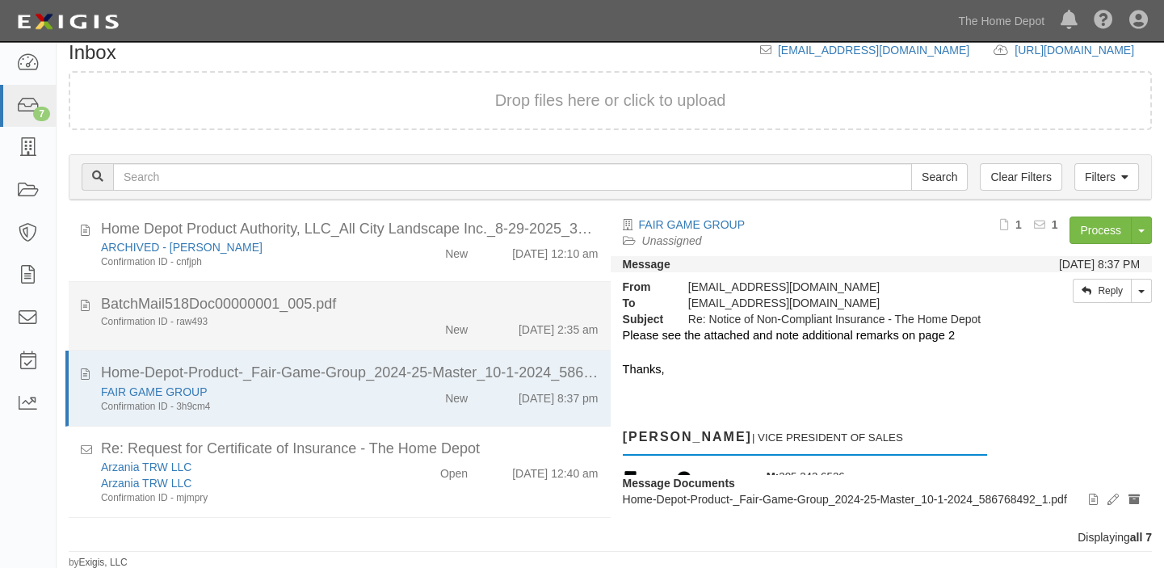
click at [415, 335] on div "New" at bounding box center [436, 326] width 87 height 23
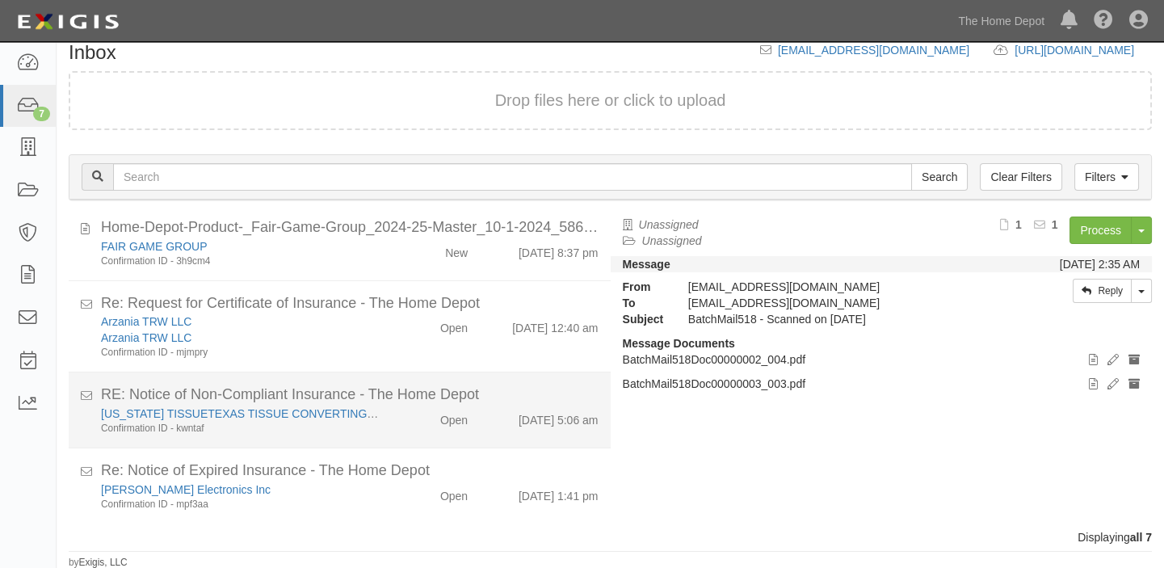
scroll to position [225, 0]
